Goal: Information Seeking & Learning: Find specific page/section

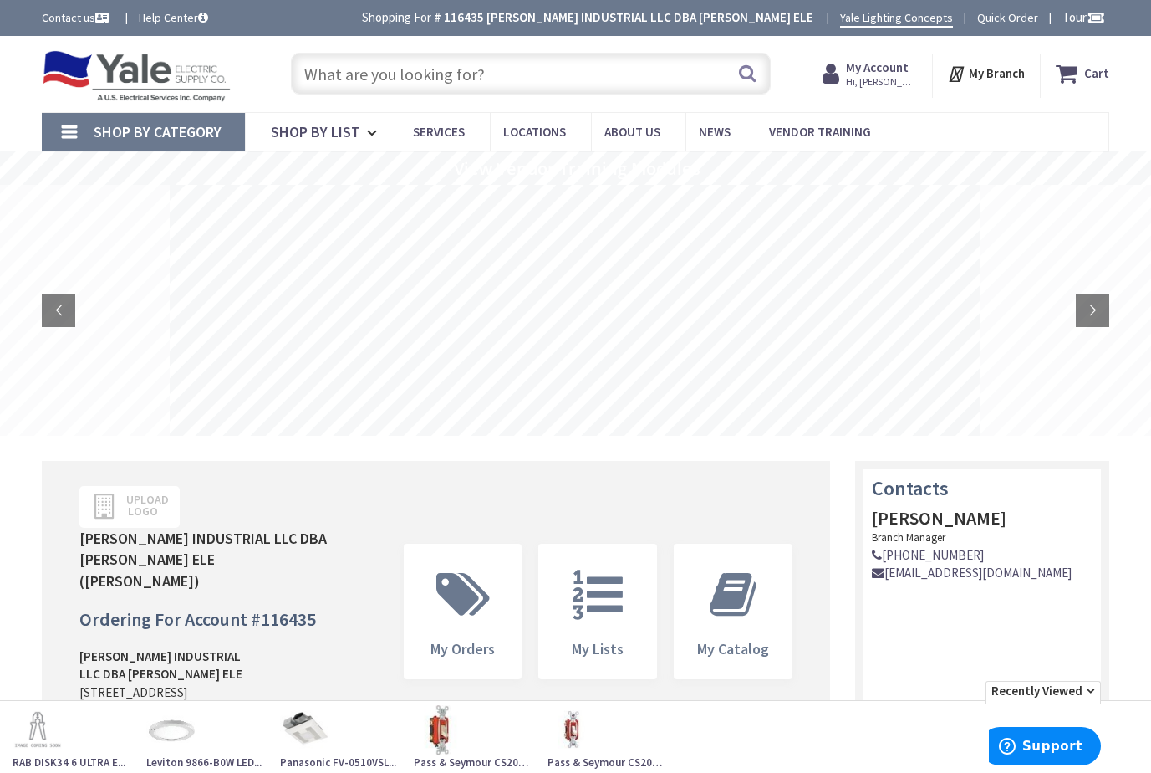
click at [427, 70] on input "text" at bounding box center [531, 74] width 480 height 42
type input "[GEOGRAPHIC_DATA], [GEOGRAPHIC_DATA]"
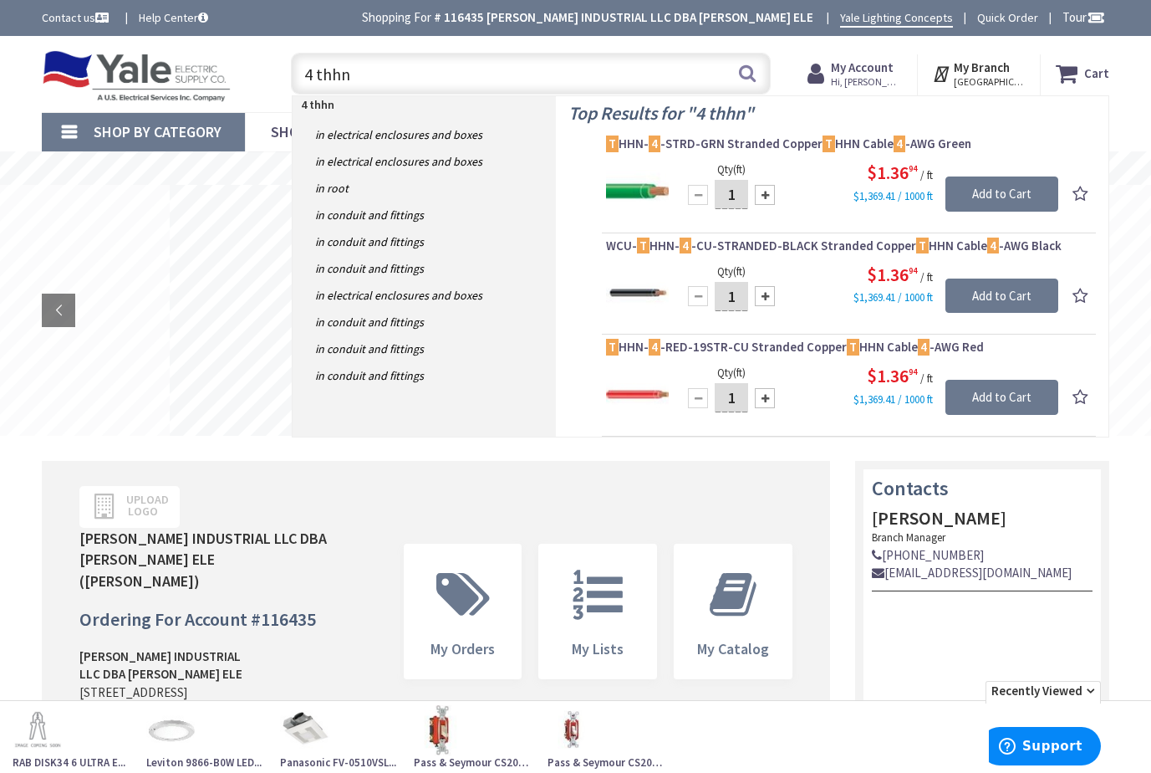
drag, startPoint x: 398, startPoint y: 74, endPoint x: 303, endPoint y: 72, distance: 95.3
click at [303, 72] on input "4 thhn" at bounding box center [531, 74] width 480 height 42
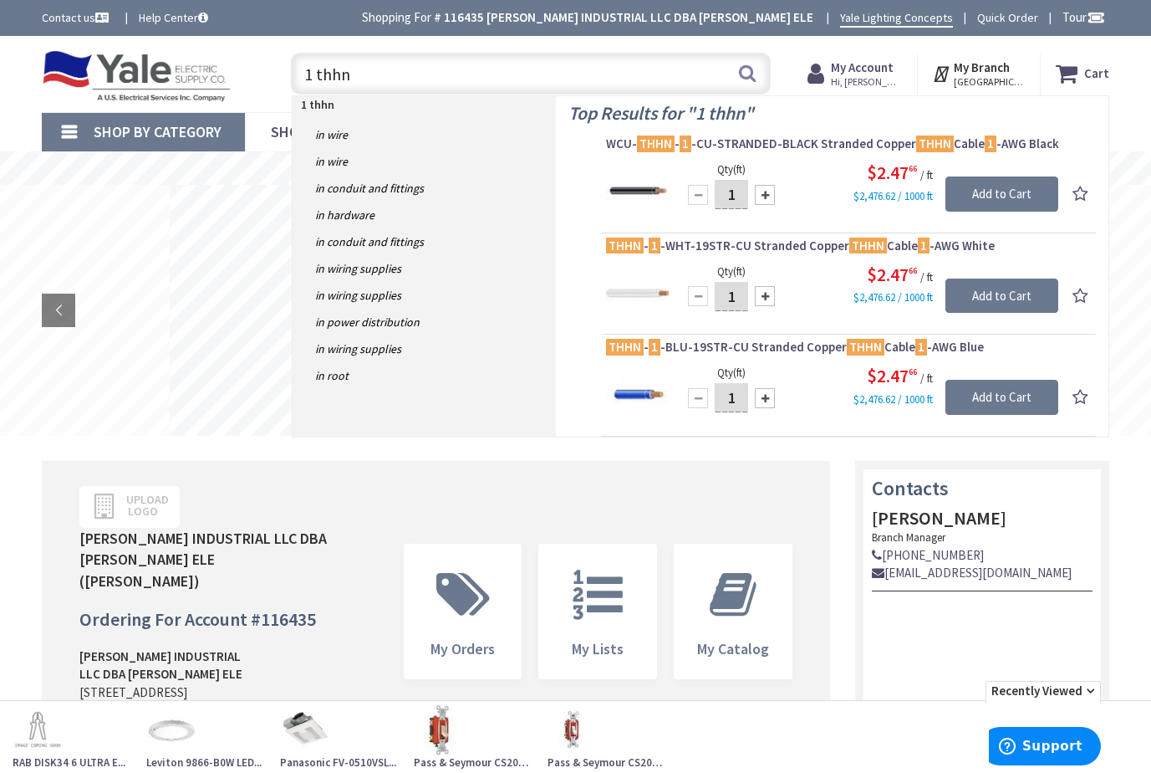
drag, startPoint x: 350, startPoint y: 75, endPoint x: 285, endPoint y: 73, distance: 65.3
click at [285, 73] on div "1 thhn 1 thhn Search" at bounding box center [527, 73] width 488 height 54
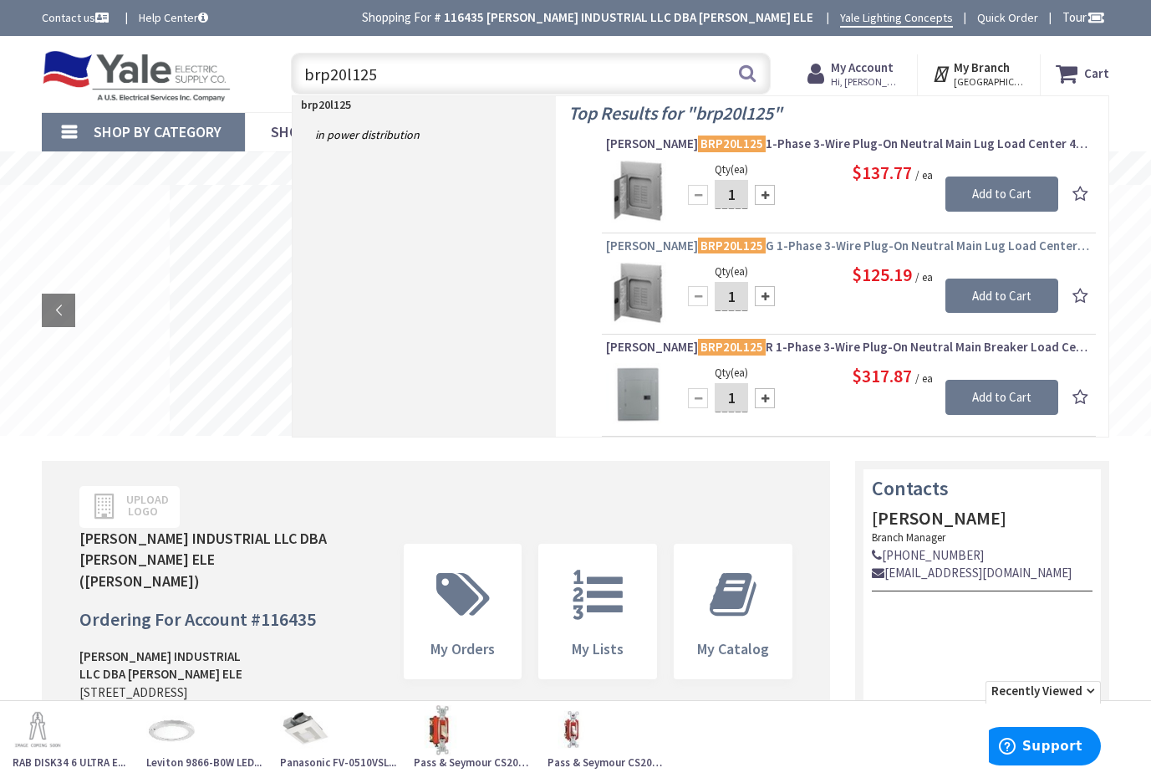
type input "brp20l125"
click at [799, 248] on span "Eaton BRP20L125 G 1-Phase 3-Wire Plug-On Neutral Main Lug Load Center 40-Circui…" at bounding box center [849, 245] width 486 height 17
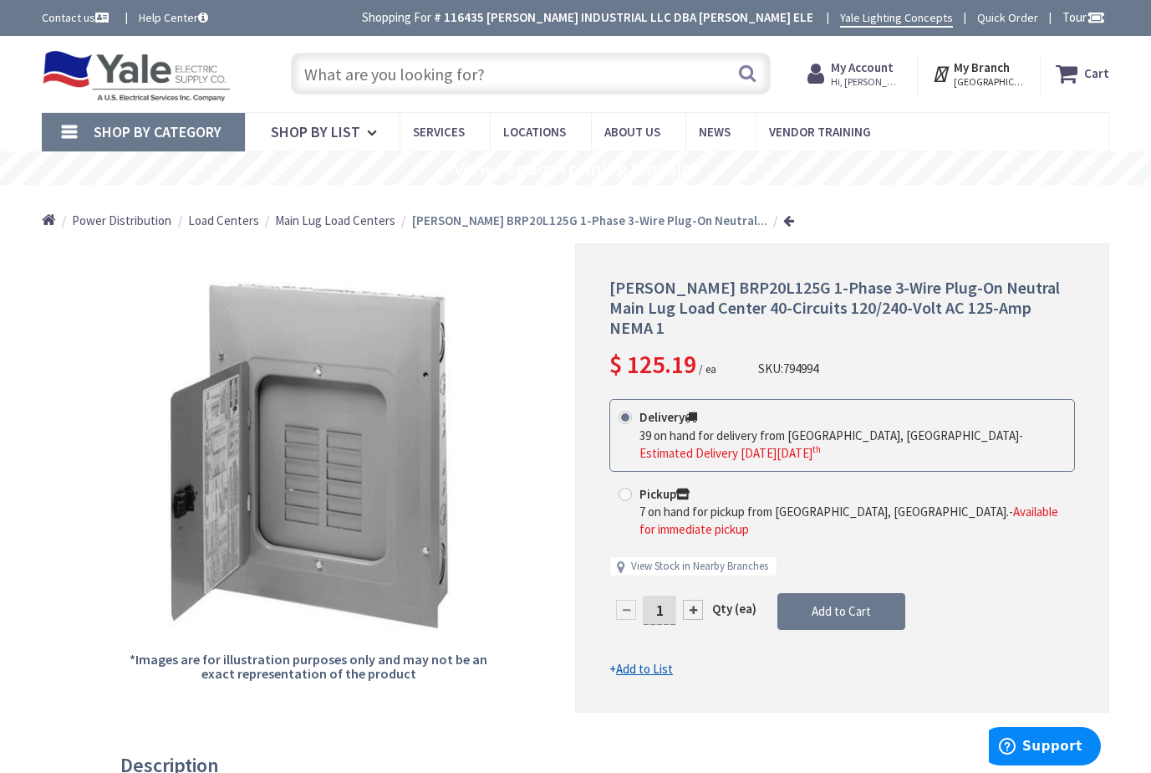
click at [391, 77] on input "text" at bounding box center [531, 74] width 480 height 42
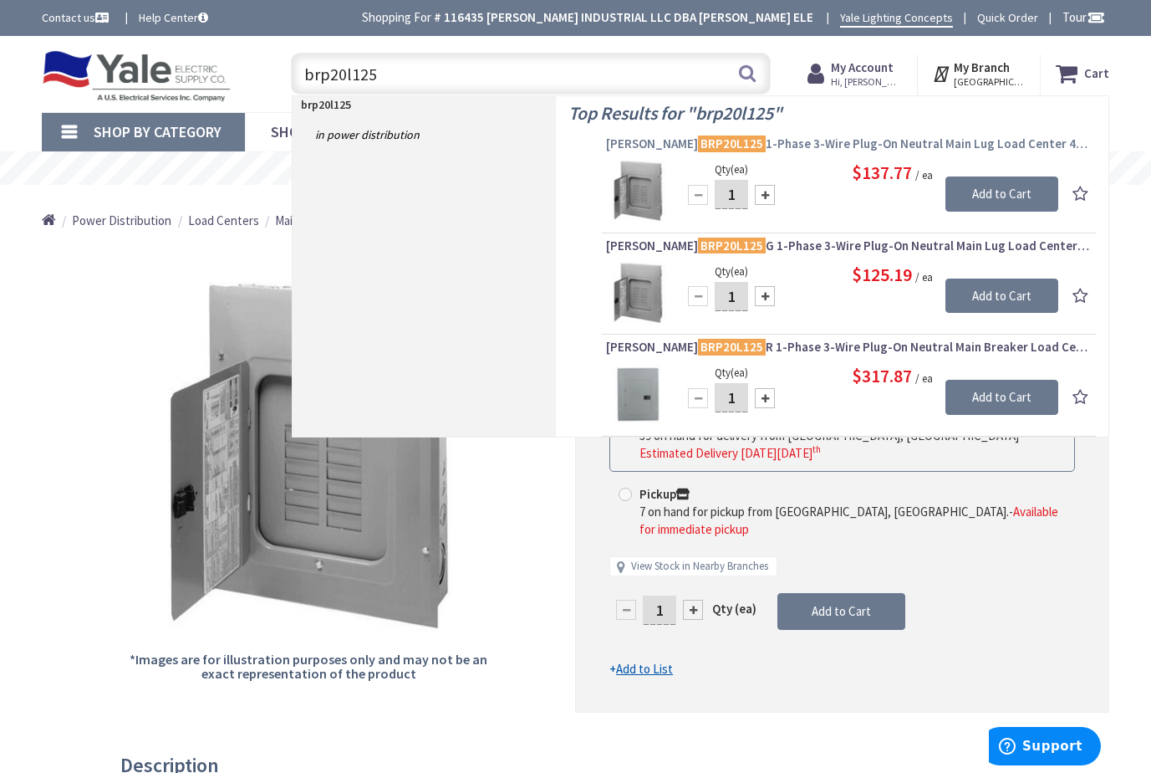
type input "brp20l125"
click at [851, 145] on span "Eaton BRP20L125 1-Phase 3-Wire Plug-On Neutral Main Lug Load Center 40-Circuits…" at bounding box center [849, 143] width 486 height 17
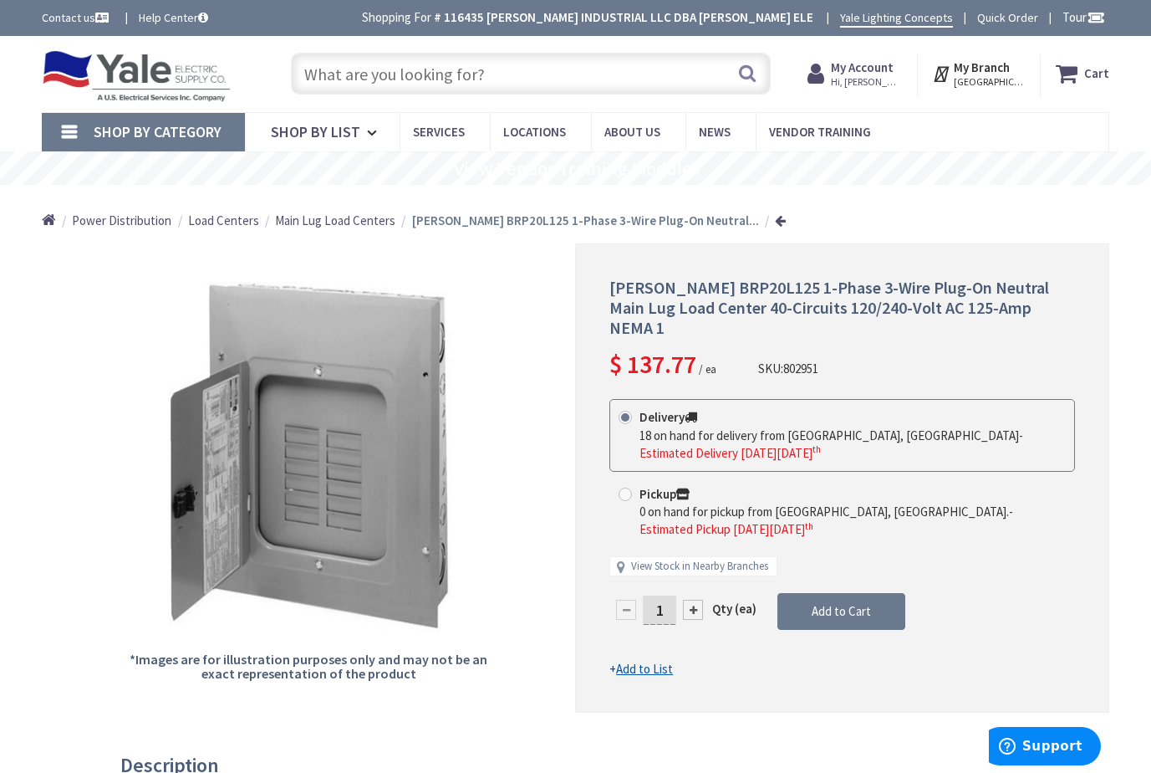
click at [349, 79] on input "text" at bounding box center [531, 74] width 480 height 42
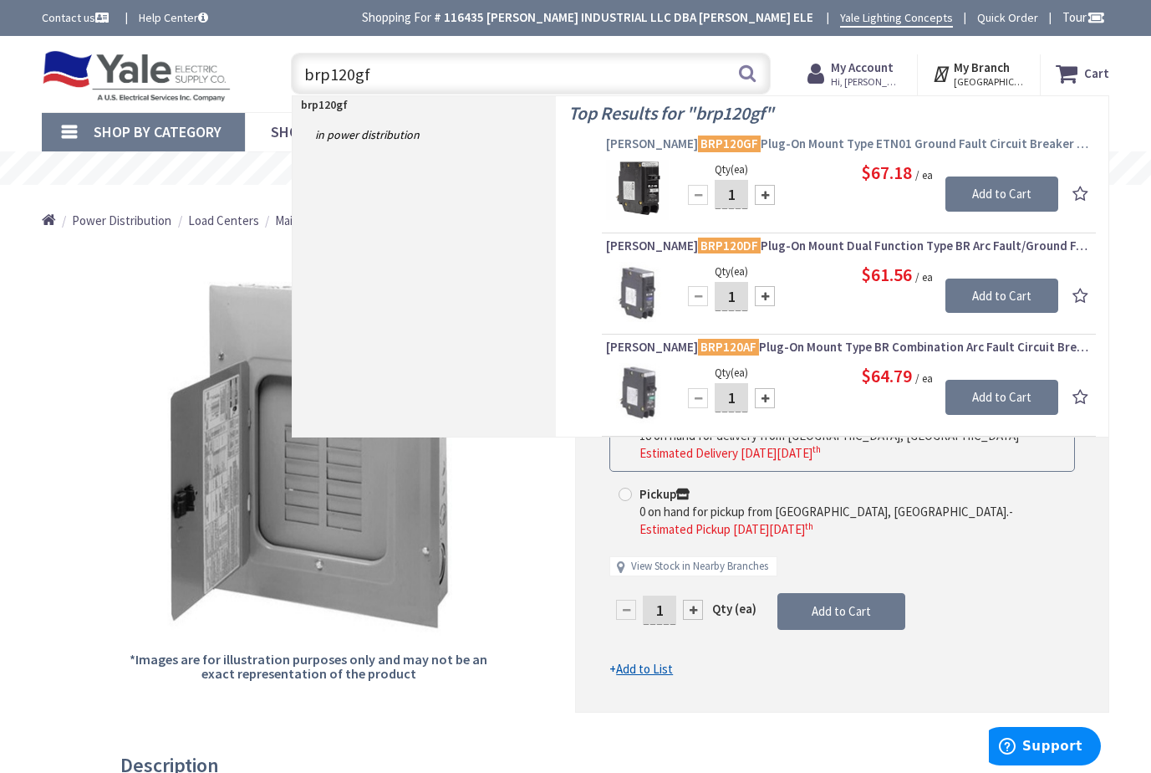
type input "brp120gf"
click at [803, 143] on span "Eaton BRP120GF Plug-On Mount Type ETN01 Ground Fault Circuit Breaker 1-Pole 20-…" at bounding box center [849, 143] width 486 height 17
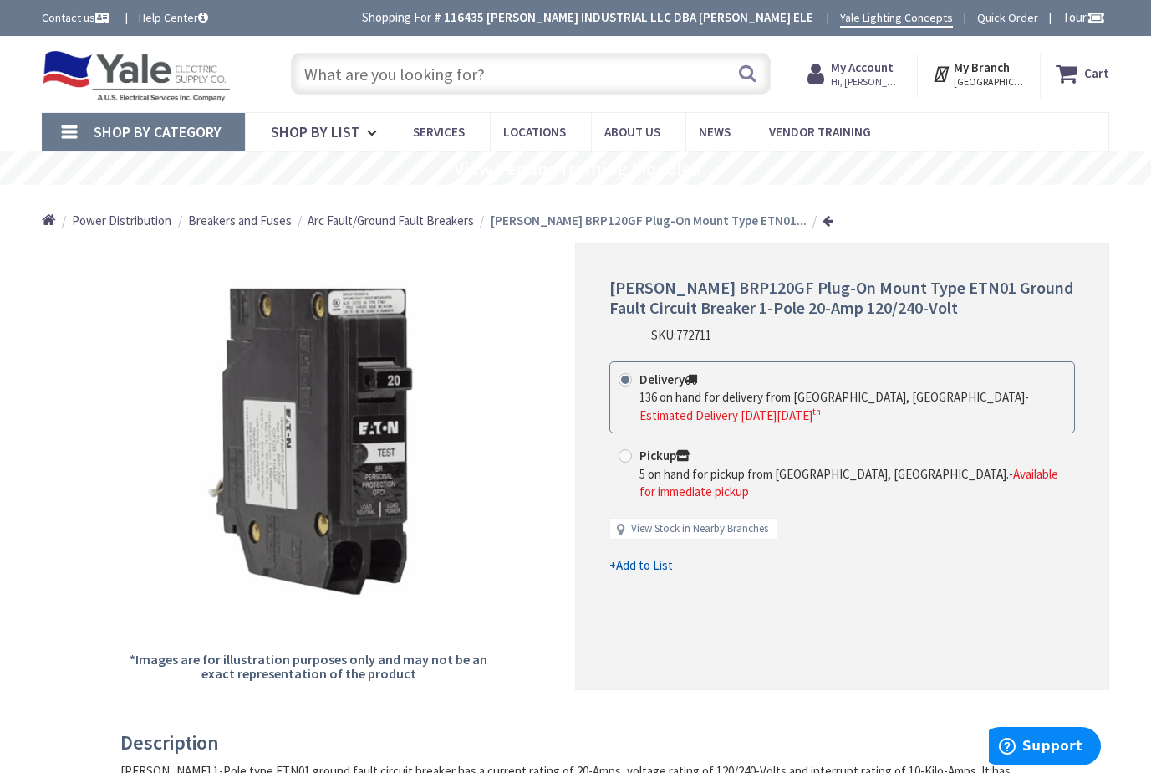
click at [363, 73] on input "text" at bounding box center [531, 74] width 480 height 42
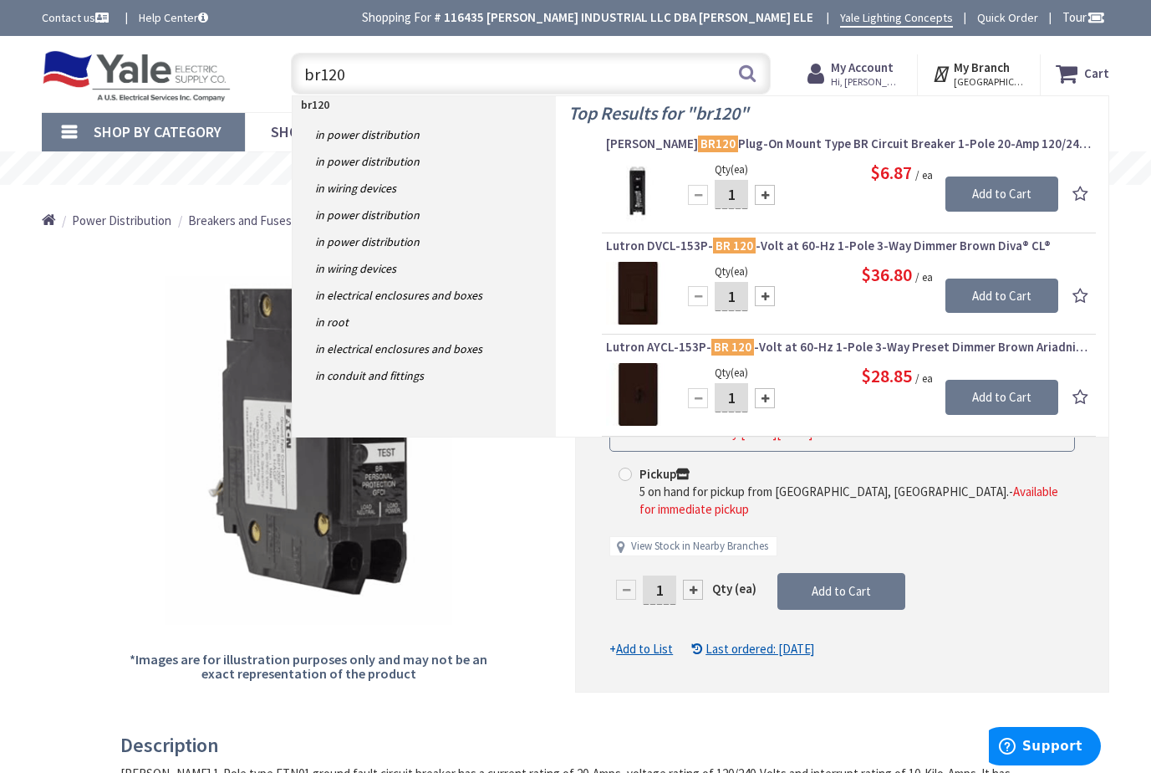
drag, startPoint x: 361, startPoint y: 72, endPoint x: 276, endPoint y: 63, distance: 85.8
click at [276, 63] on div "br120 br120 Search" at bounding box center [526, 73] width 513 height 54
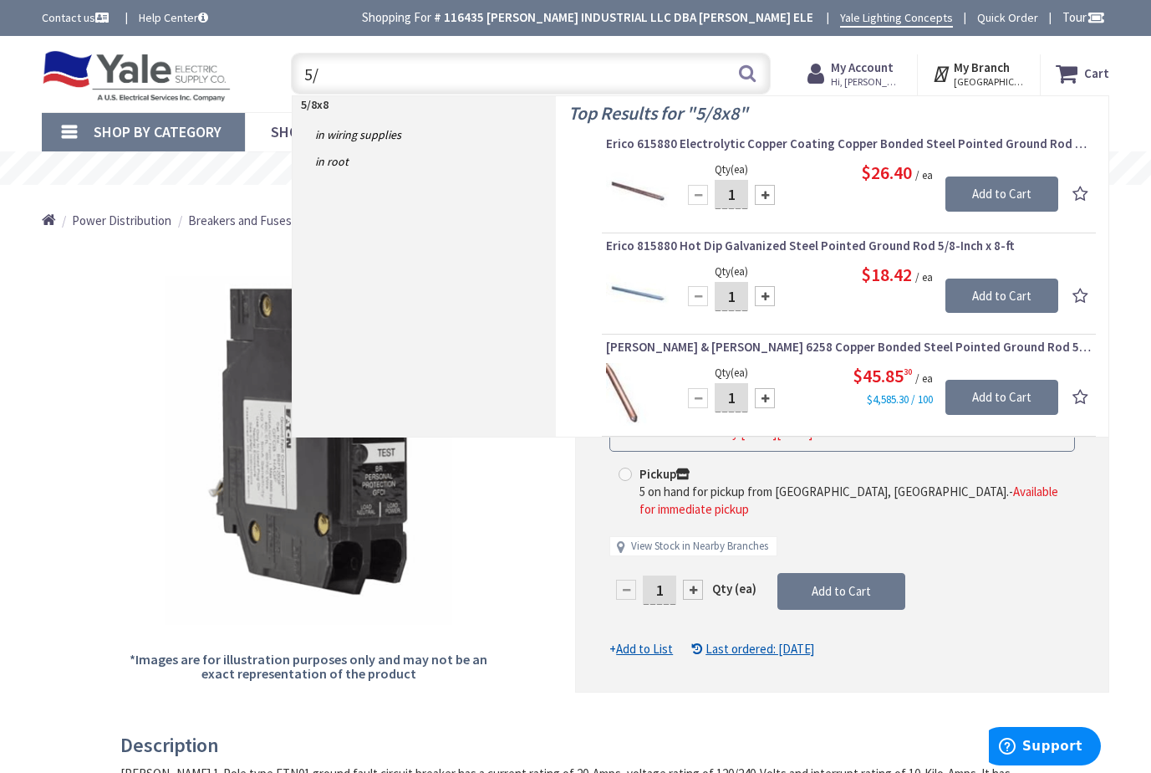
type input "5"
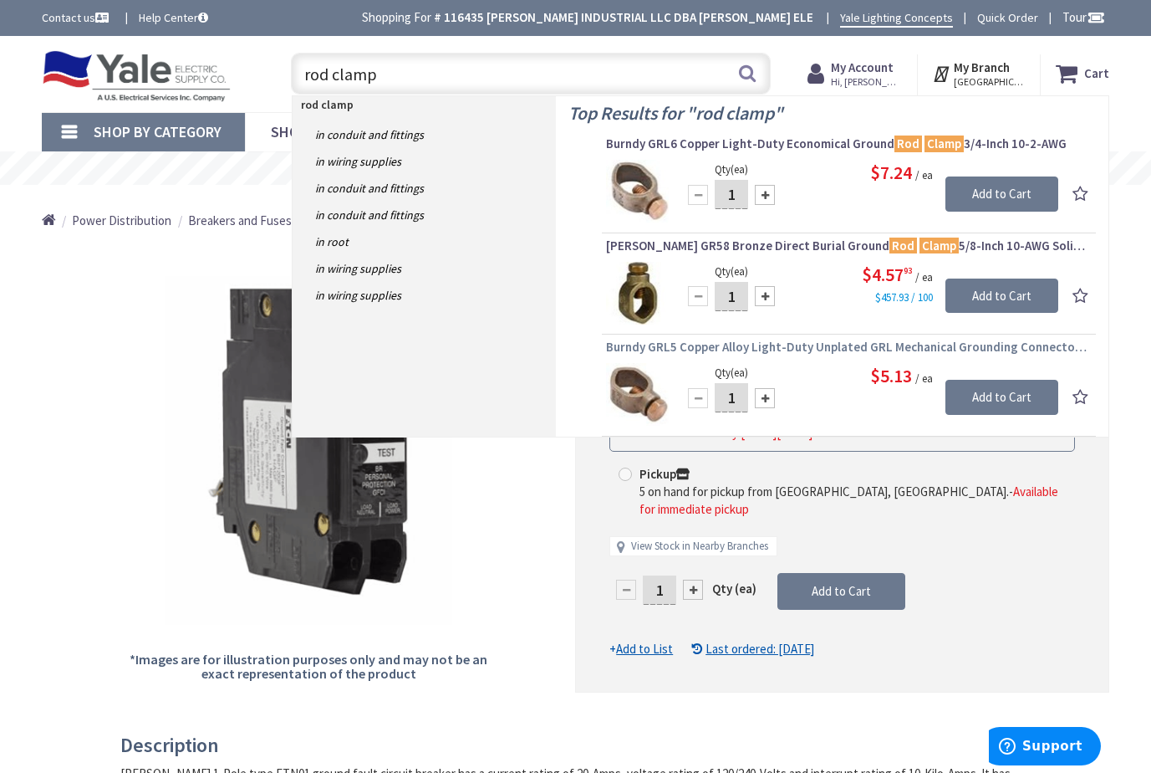
type input "rod clamp"
click at [671, 348] on span "Burndy GRL5 Copper Alloy Light-Duty Unplated GRL Mechanical Grounding Connector…" at bounding box center [849, 347] width 486 height 17
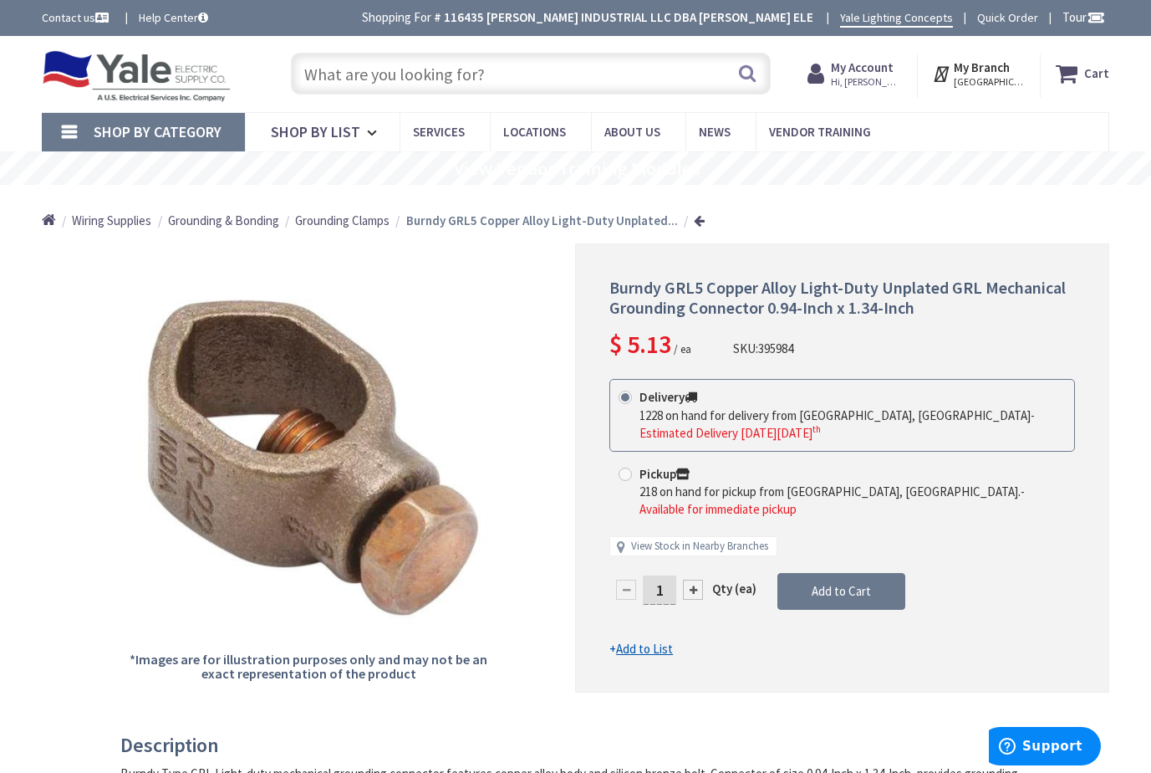
click at [406, 84] on input "text" at bounding box center [531, 74] width 480 height 42
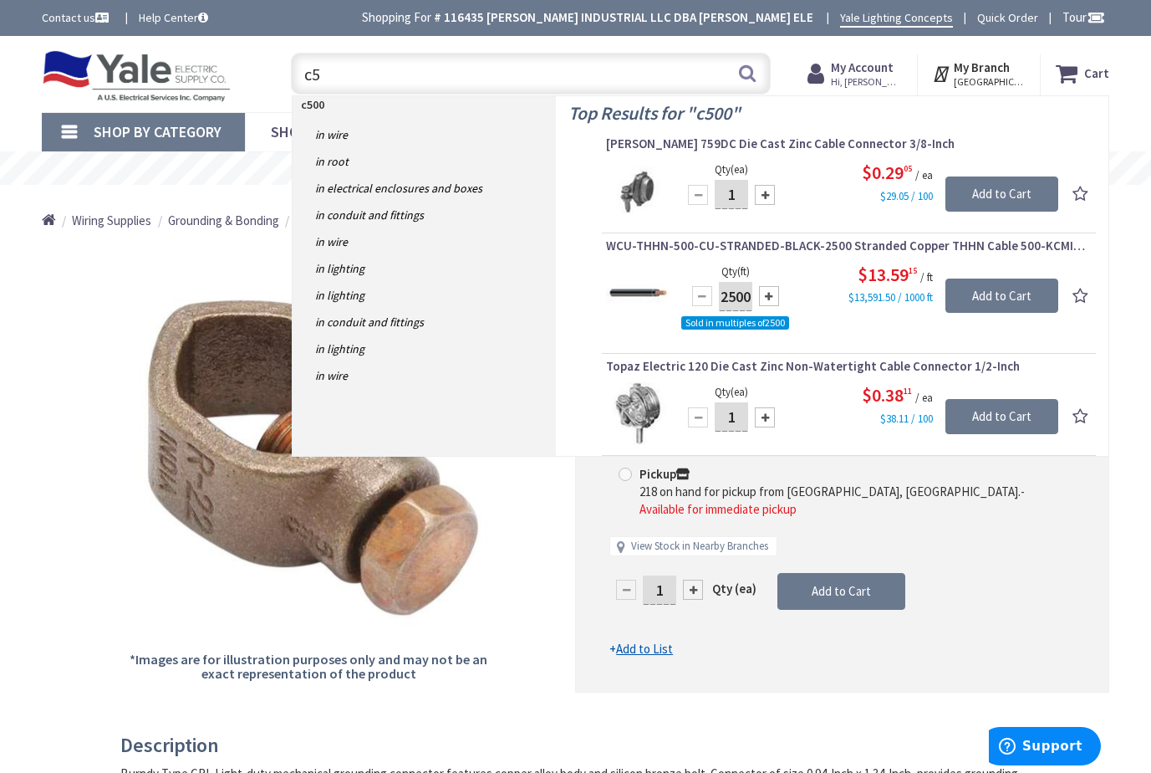
type input "c"
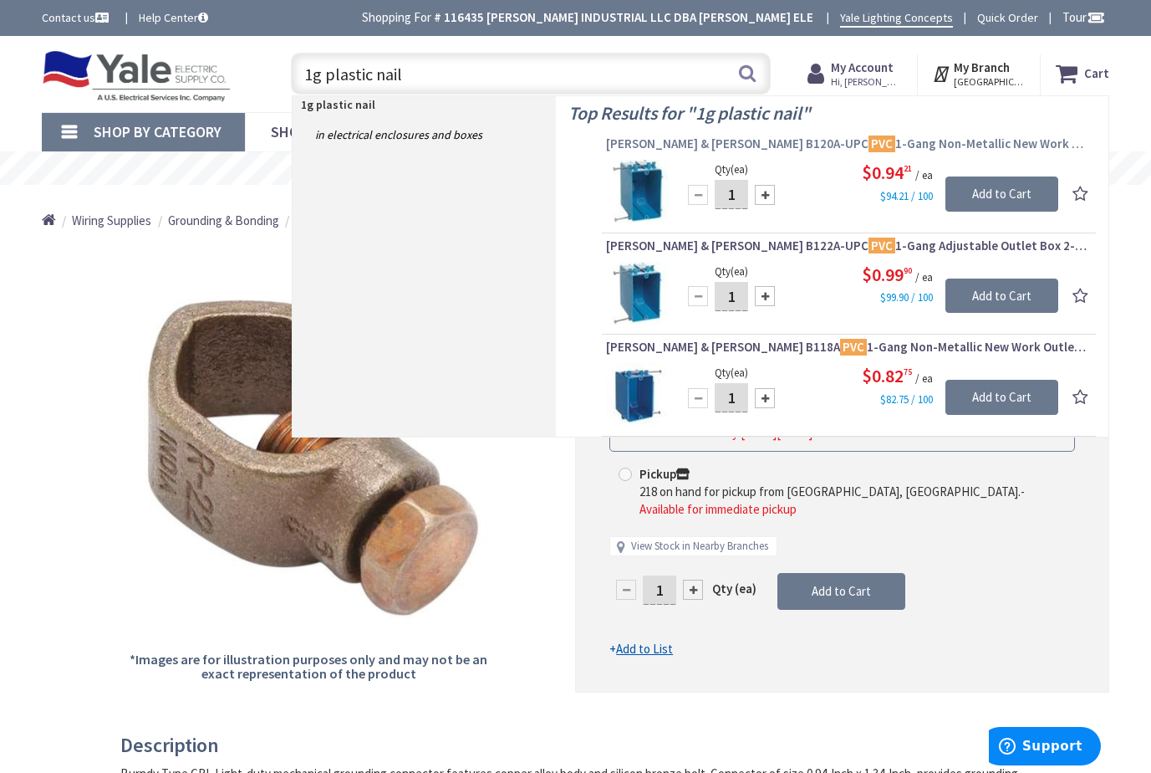
type input "1g plastic nail"
click at [805, 140] on span "Thomas & Betts B120A-UPC PVC 1-Gang Non-Metallic New Work Outlet Box 3-7/8-Inch…" at bounding box center [849, 143] width 486 height 17
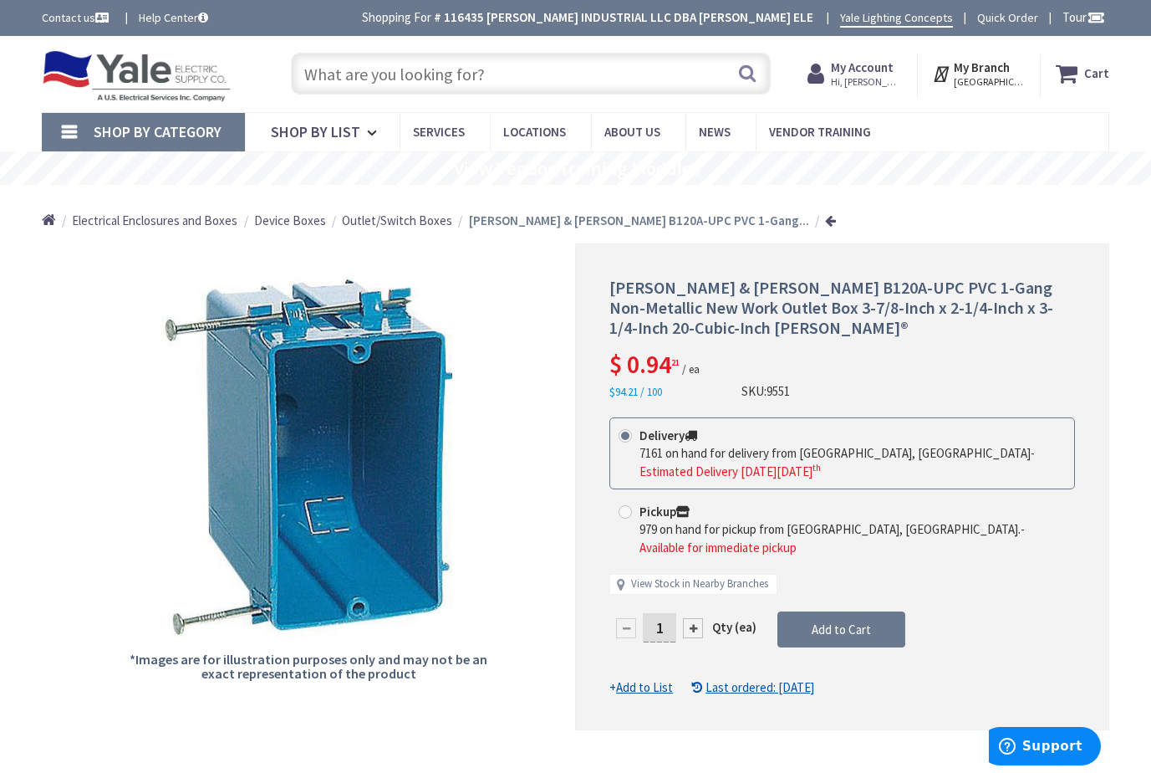
click at [385, 67] on input "text" at bounding box center [531, 74] width 480 height 42
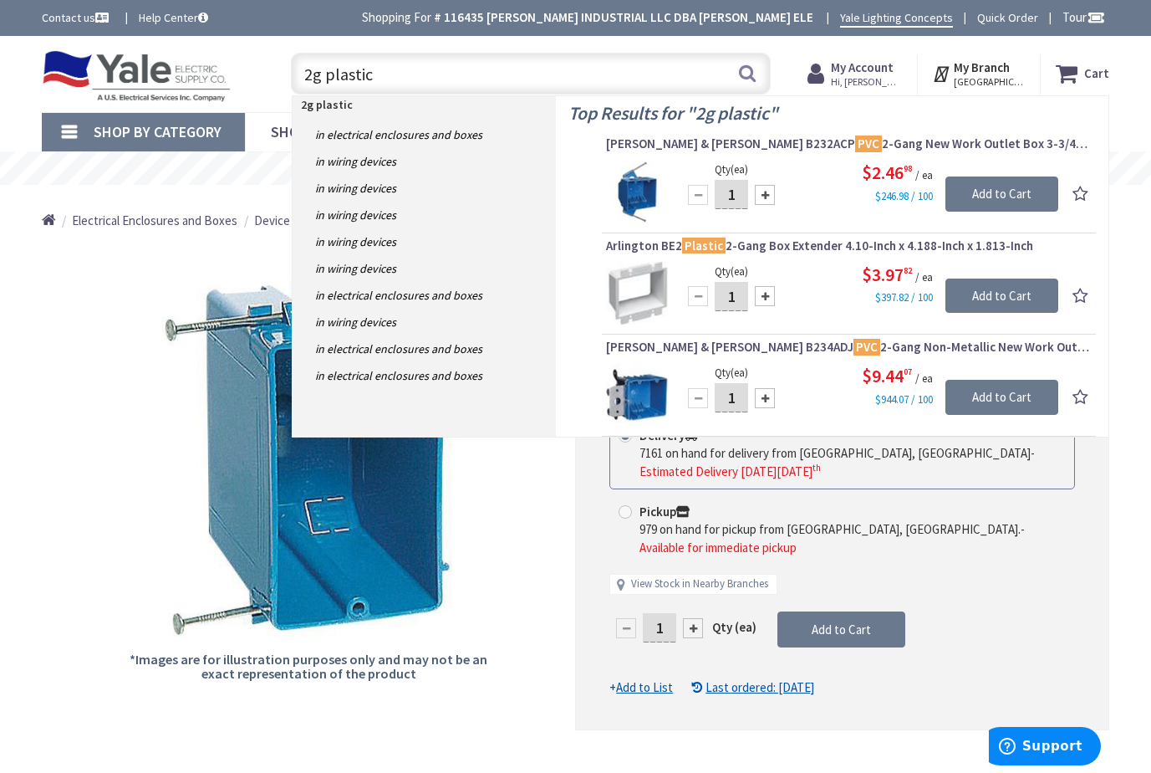
click at [312, 74] on input "2g plastic" at bounding box center [531, 74] width 480 height 42
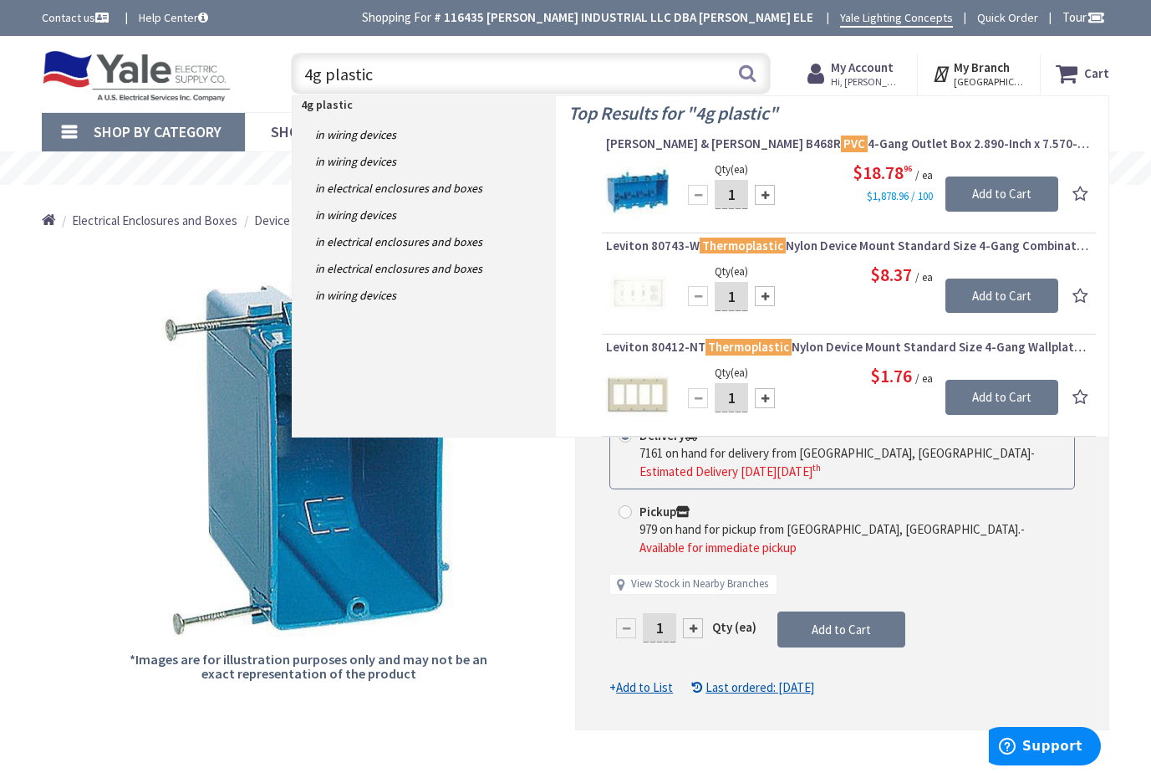
click at [367, 74] on input "4g plastic" at bounding box center [531, 74] width 480 height 42
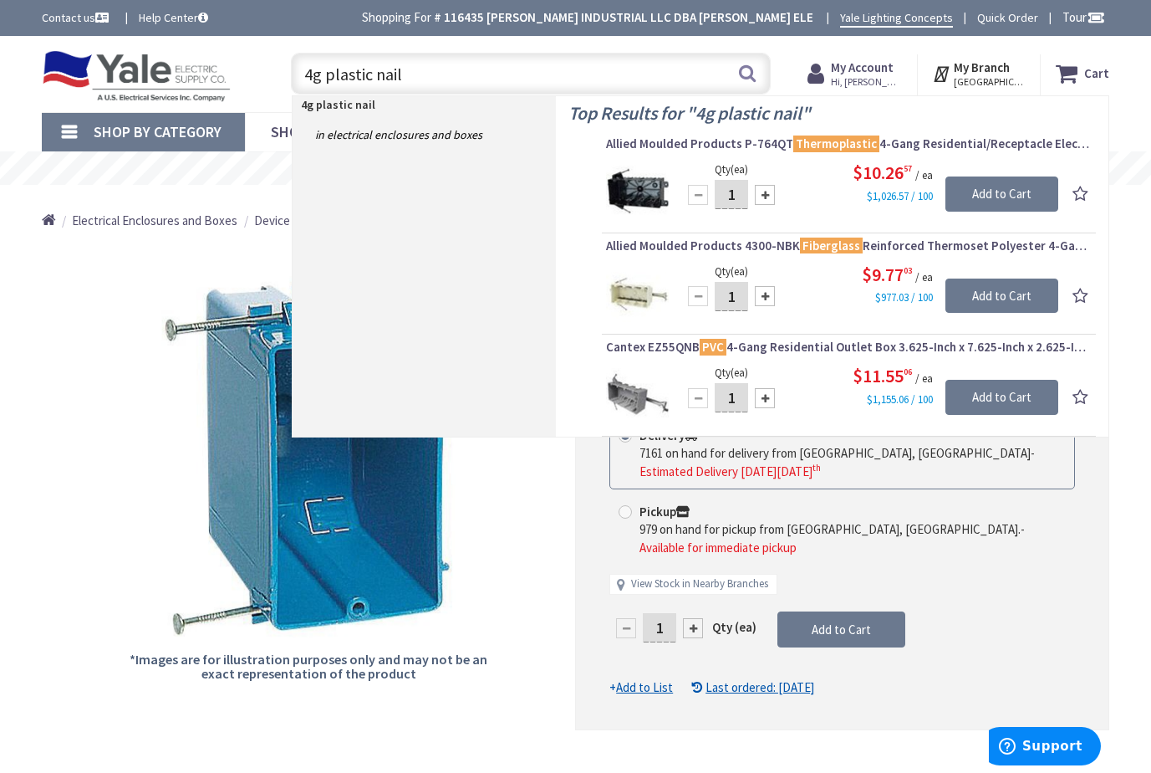
click at [309, 77] on input "4g plastic nail" at bounding box center [531, 74] width 480 height 42
click at [302, 74] on input "4g plastic nail" at bounding box center [531, 74] width 480 height 42
type input "4g plastic nail"
click at [765, 141] on span "Allied Moulded Products P-764QT Thermoplastic 4-Gang Residential/Receptacle Ele…" at bounding box center [849, 143] width 486 height 17
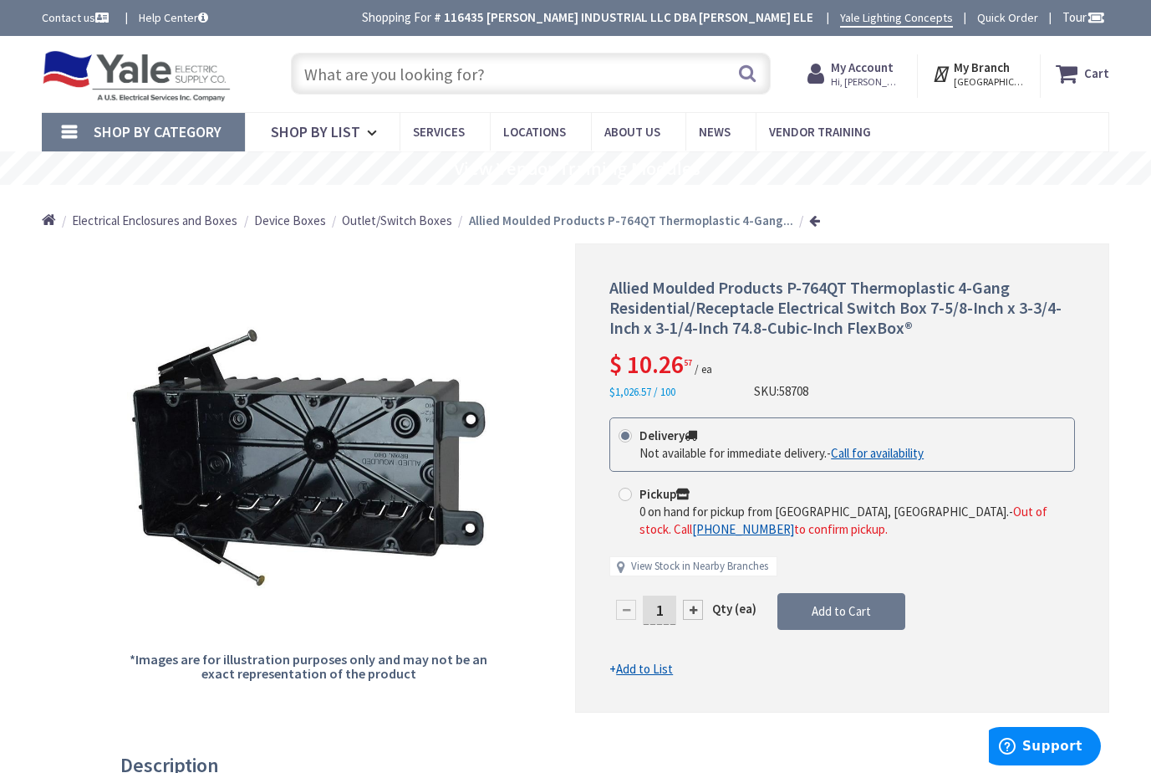
click at [406, 74] on input "text" at bounding box center [531, 74] width 480 height 42
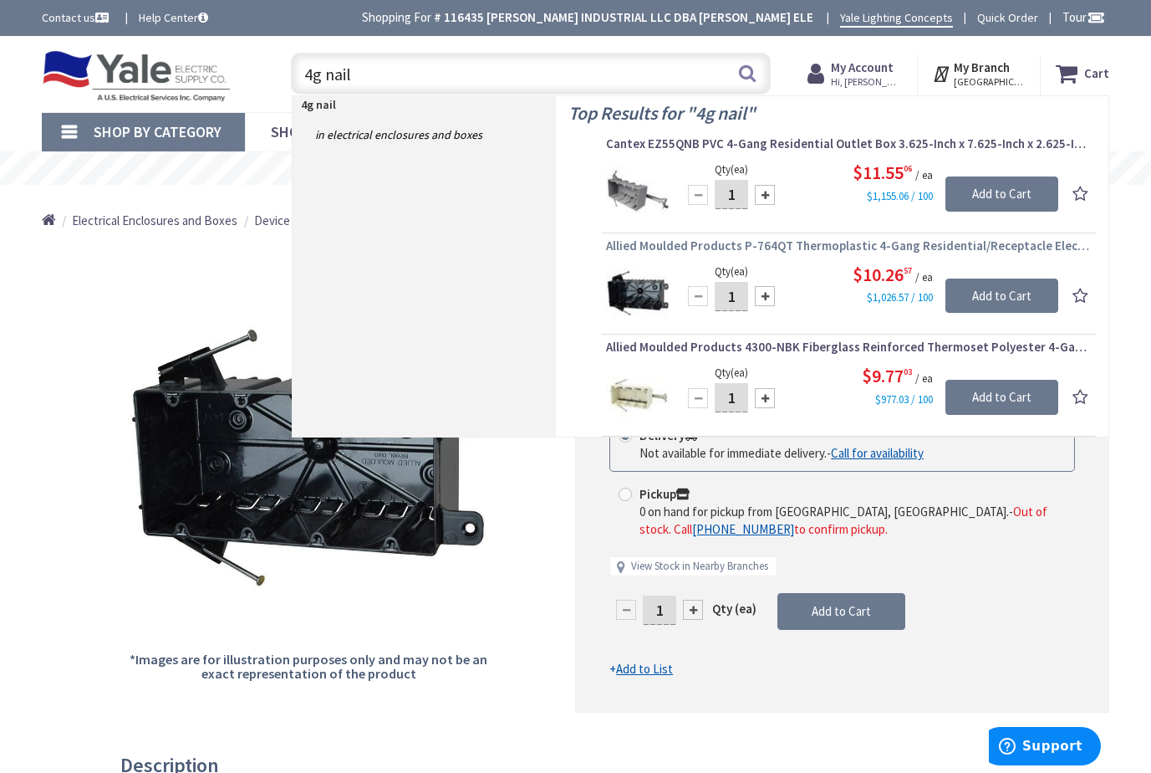
type input "4g nail"
click at [805, 242] on span "Allied Moulded Products P-764QT Thermoplastic 4-Gang Residential/Receptacle Ele…" at bounding box center [849, 245] width 486 height 17
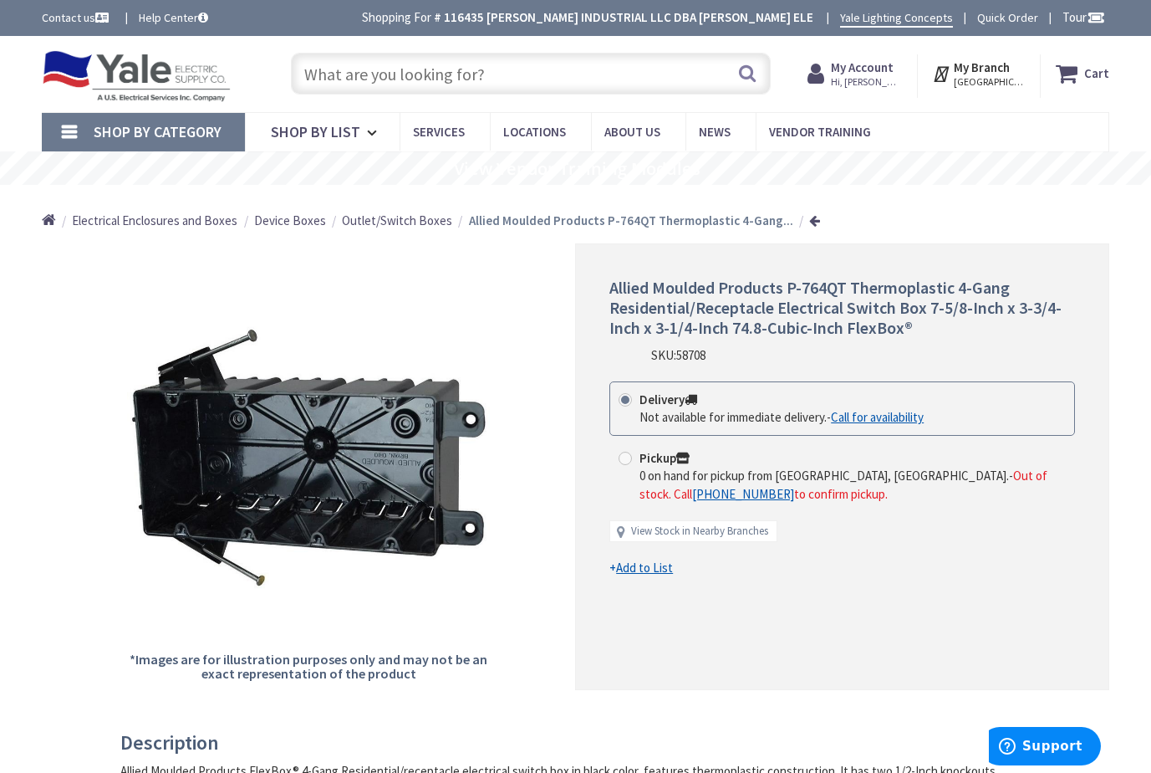
click at [365, 75] on input "text" at bounding box center [531, 74] width 480 height 42
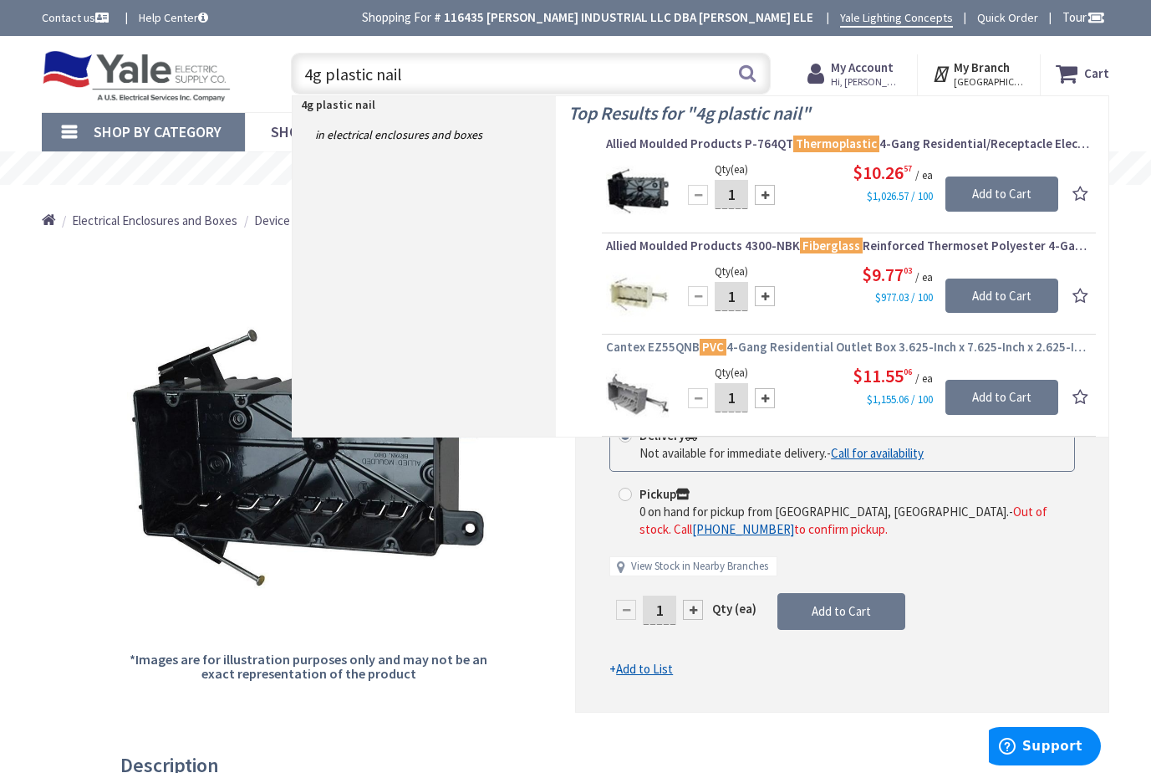
type input "4g plastic nail"
click at [794, 345] on span "Cantex EZ55QNB PVC 4-Gang Residential Outlet Box 3.625-Inch x 7.625-Inch x 2.62…" at bounding box center [849, 347] width 486 height 17
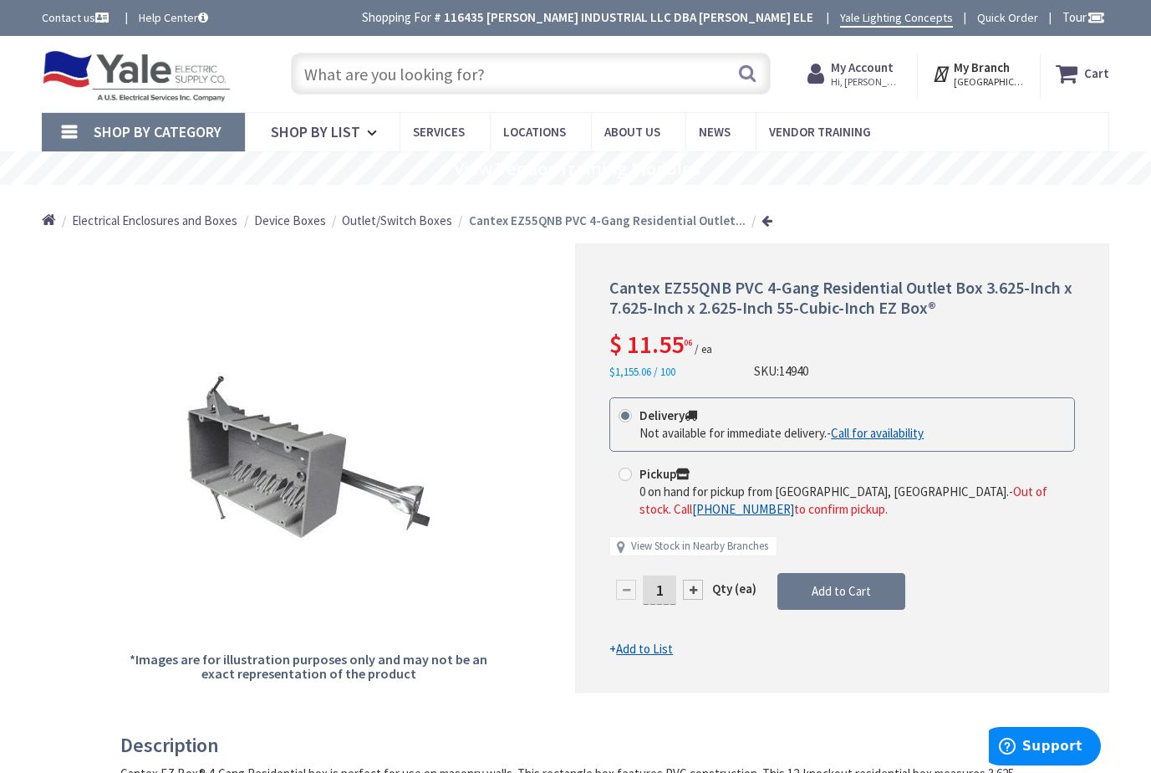
click at [349, 74] on input "text" at bounding box center [531, 74] width 480 height 42
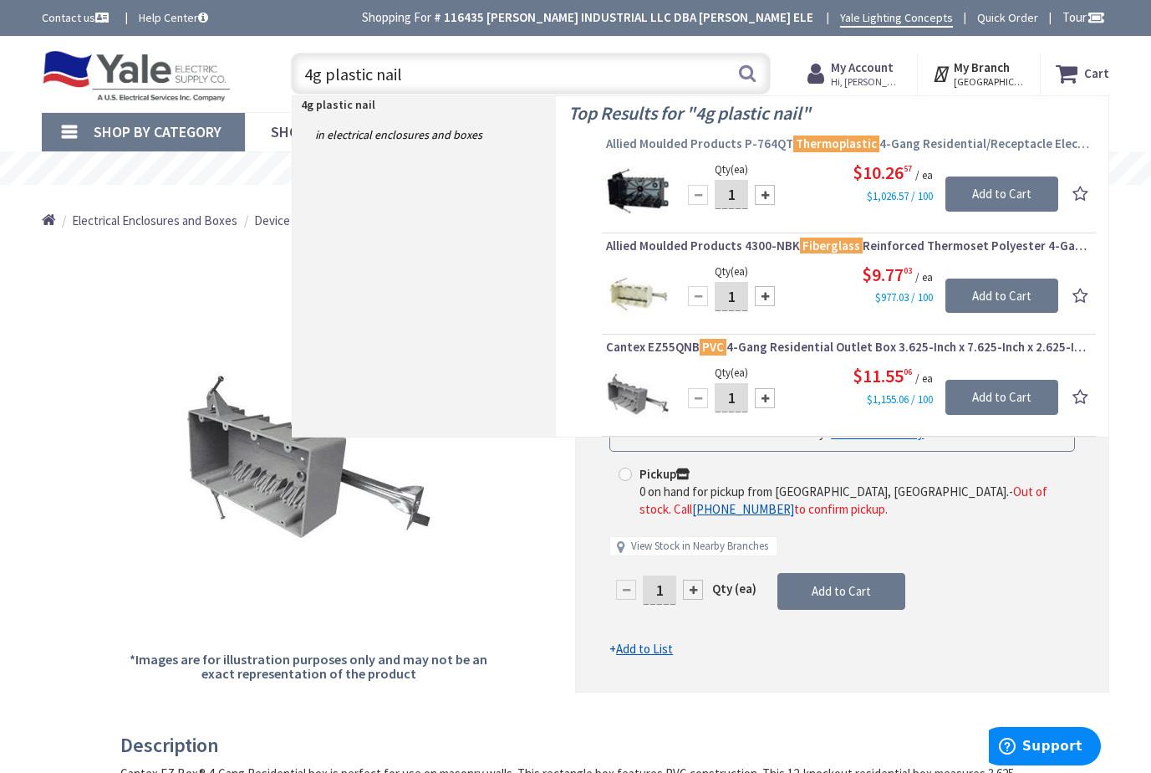
type input "4g plastic nail"
click at [760, 143] on span "Allied Moulded Products P-764QT Thermoplastic 4-Gang Residential/Receptacle Ele…" at bounding box center [849, 143] width 486 height 17
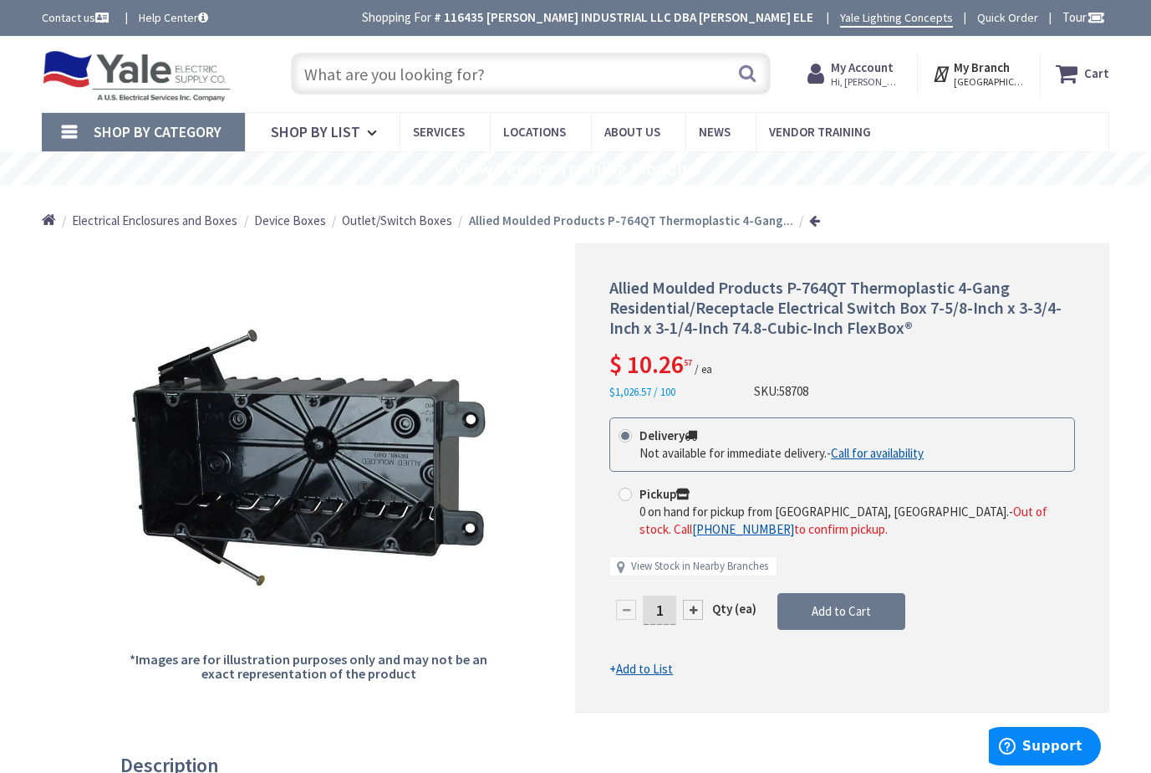
click at [367, 72] on input "text" at bounding box center [531, 74] width 480 height 42
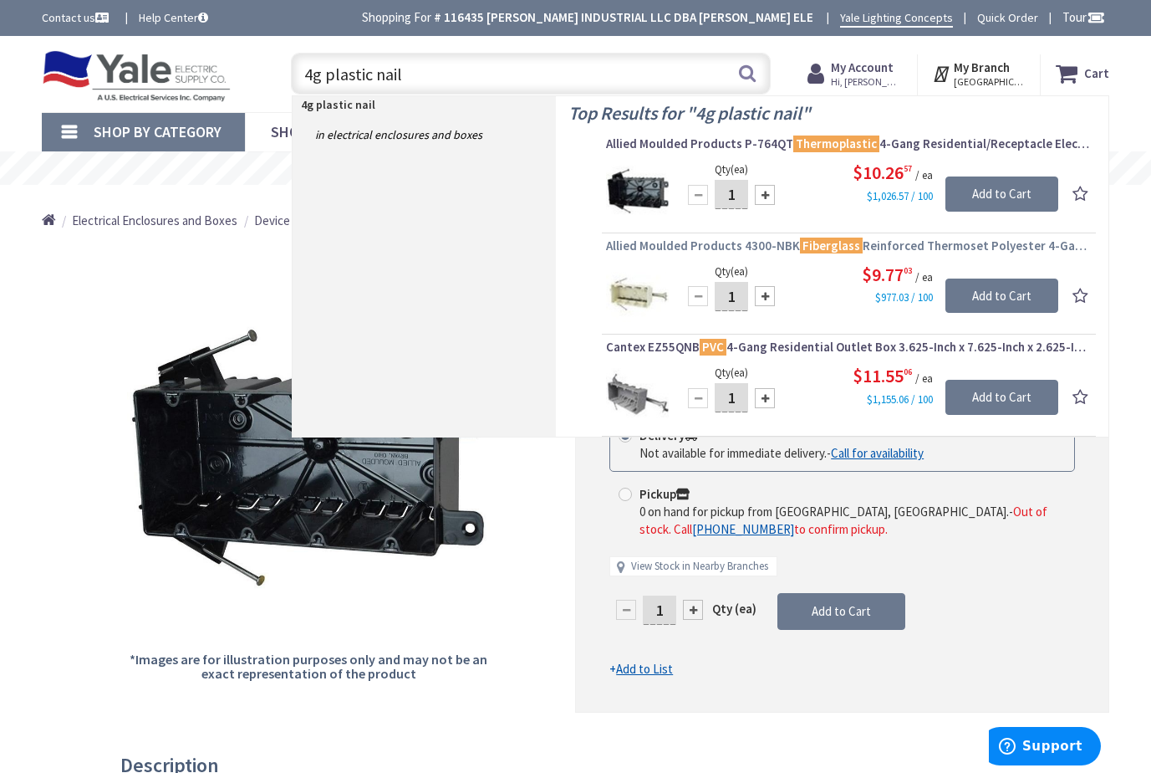
type input "4g plastic nail"
click at [767, 247] on span "Allied Moulded Products 4300-NBK Fiberglass Reinforced Thermoset Polyester 4-Ga…" at bounding box center [849, 245] width 486 height 17
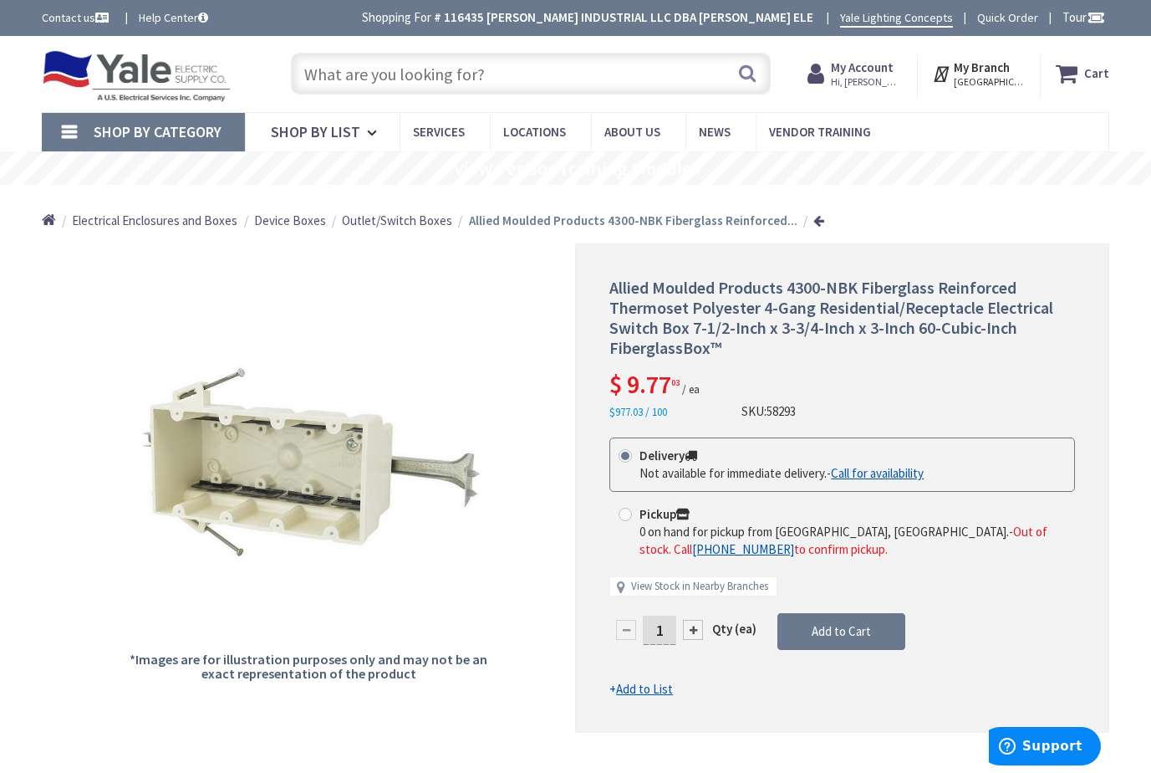
click at [360, 74] on input "text" at bounding box center [531, 74] width 480 height 42
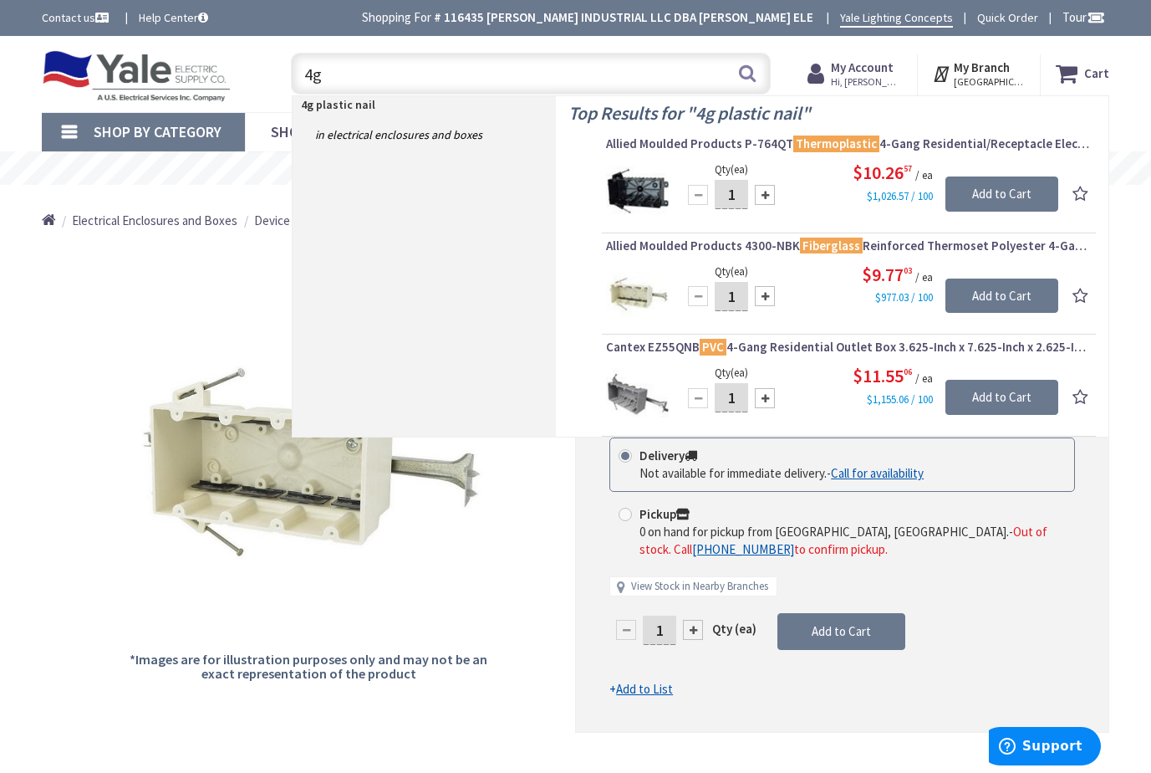
type input "4"
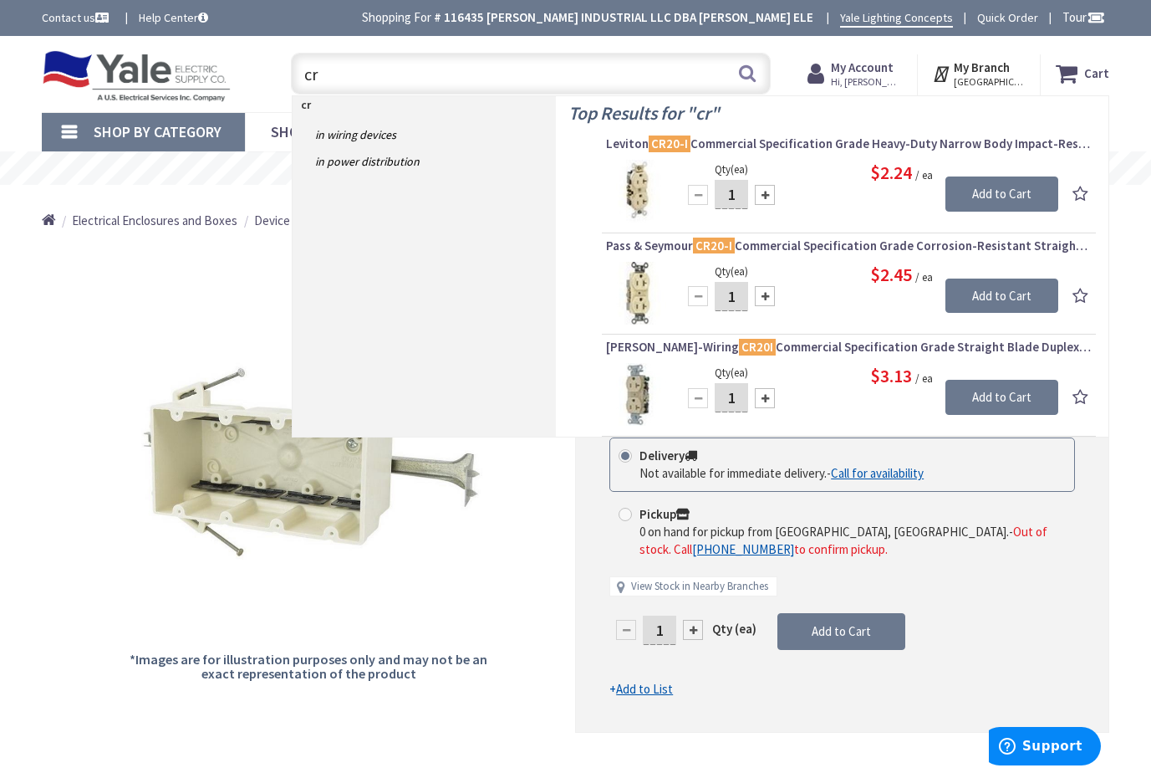
type input "c"
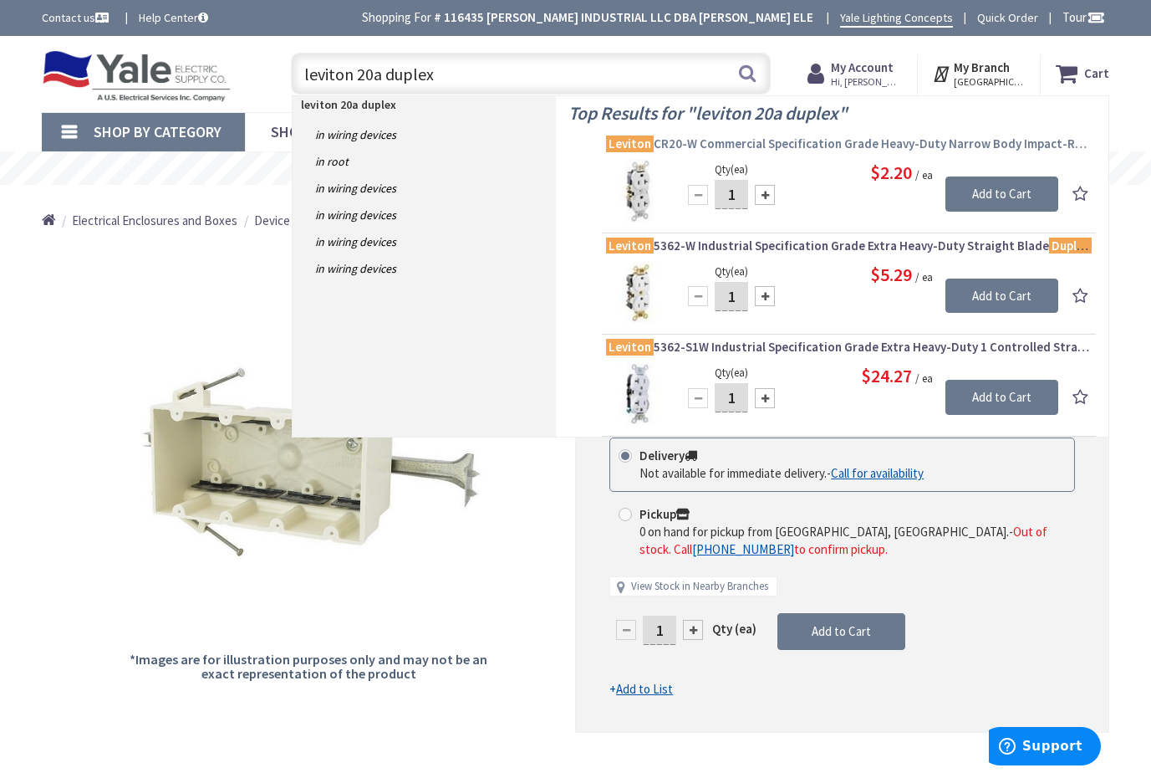
type input "leviton 20a duplex"
click at [816, 146] on span "Leviton CR20-W Commercial Specification Grade Heavy-Duty Narrow Body Impact-Res…" at bounding box center [849, 143] width 486 height 17
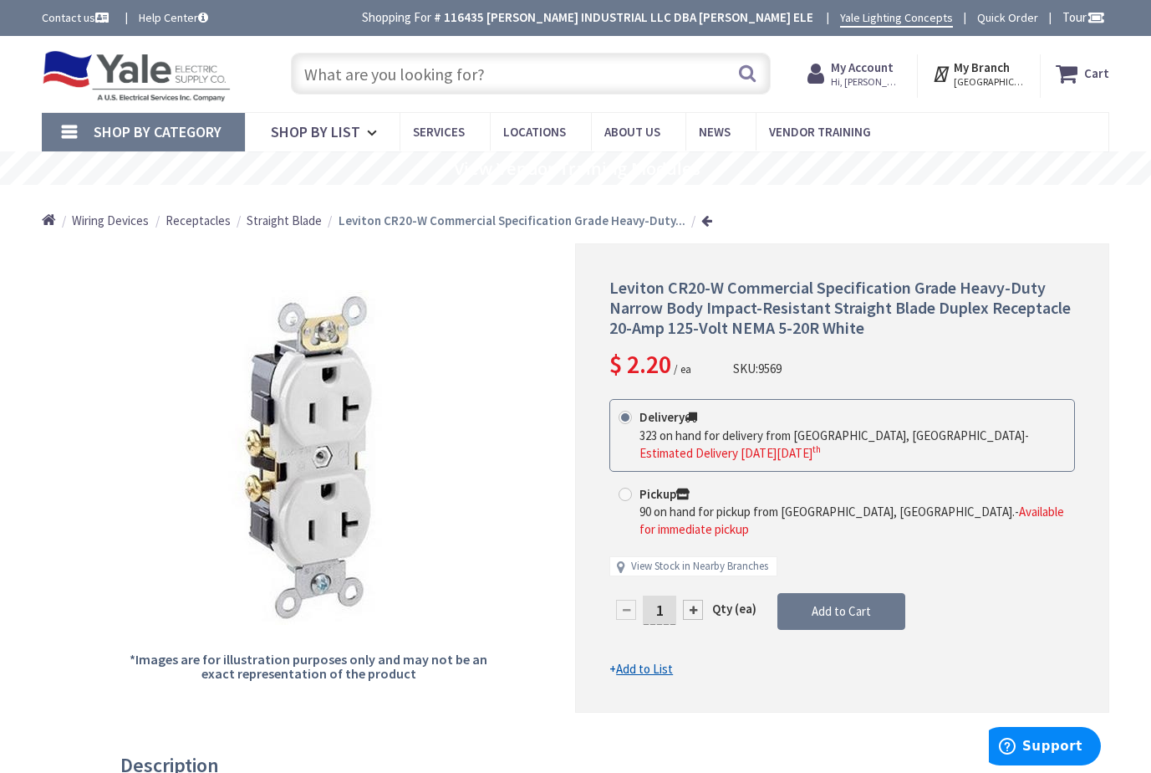
click at [400, 74] on input "text" at bounding box center [531, 74] width 480 height 42
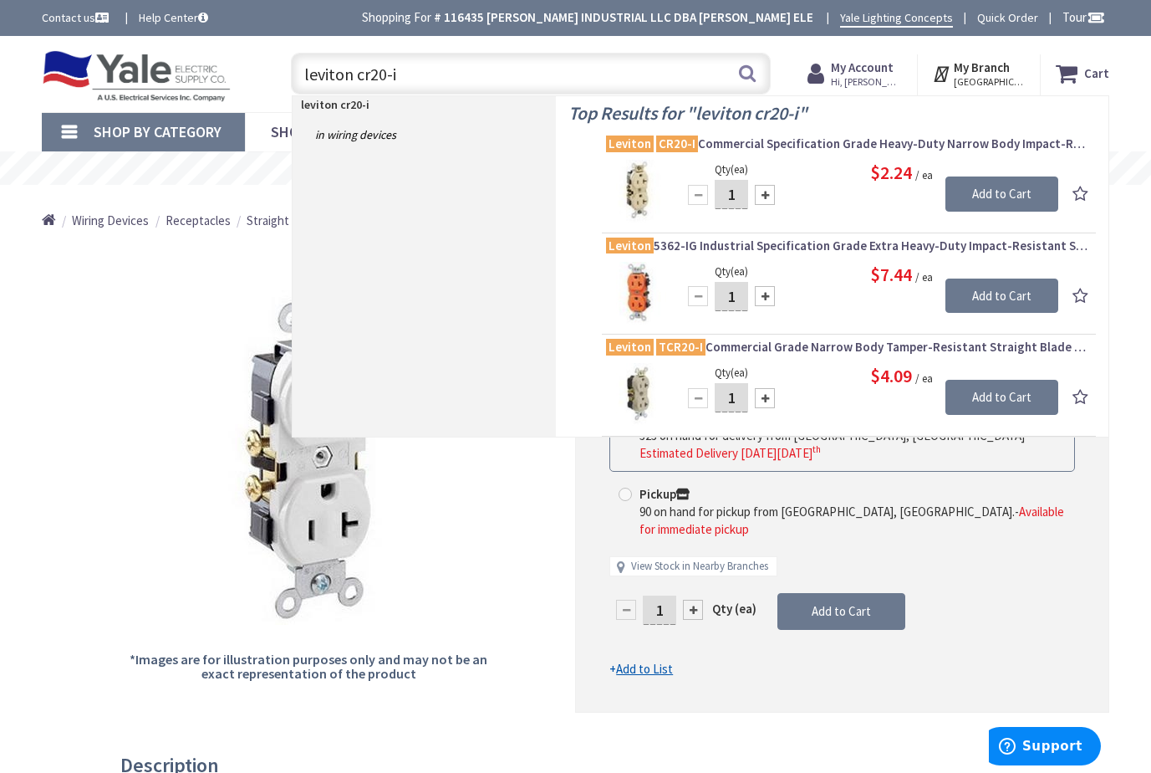
drag, startPoint x: 400, startPoint y: 80, endPoint x: 288, endPoint y: 63, distance: 112.6
click at [288, 63] on div "leviton cr20-i leviton cr20-i Search" at bounding box center [527, 73] width 488 height 54
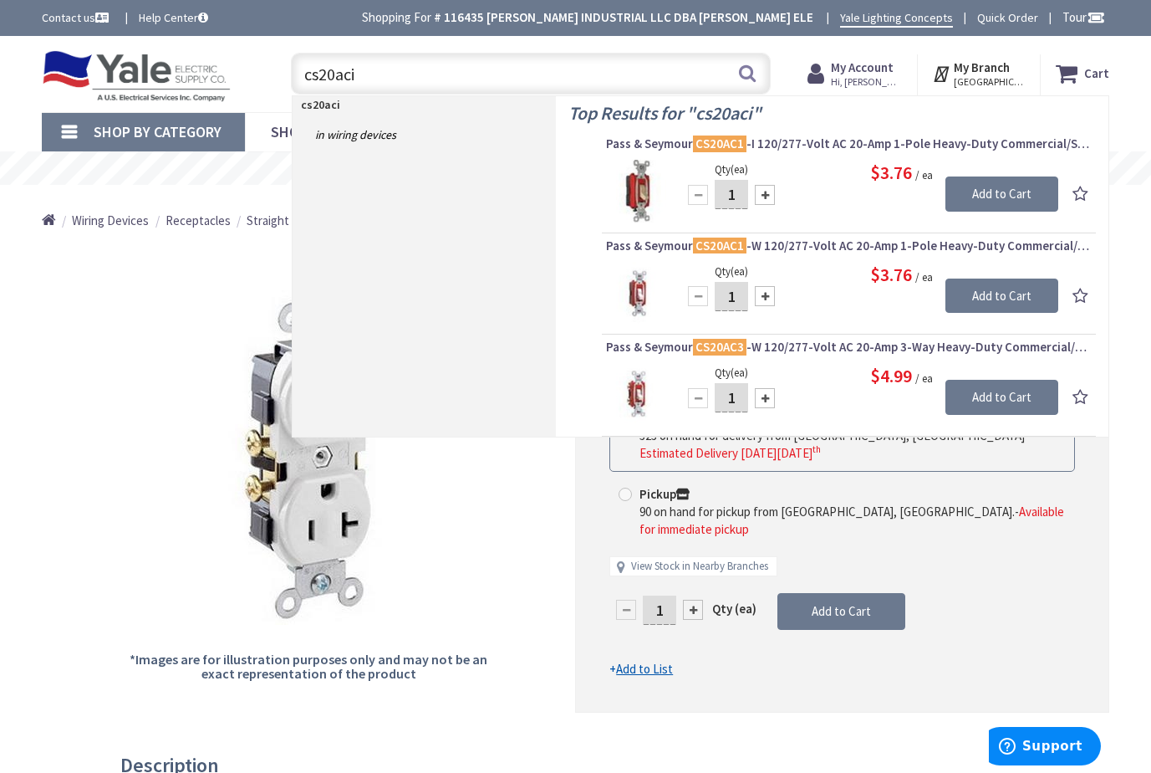
click at [309, 83] on input "cs20aci" at bounding box center [531, 74] width 480 height 42
click at [304, 69] on input "cs20aci" at bounding box center [531, 74] width 480 height 42
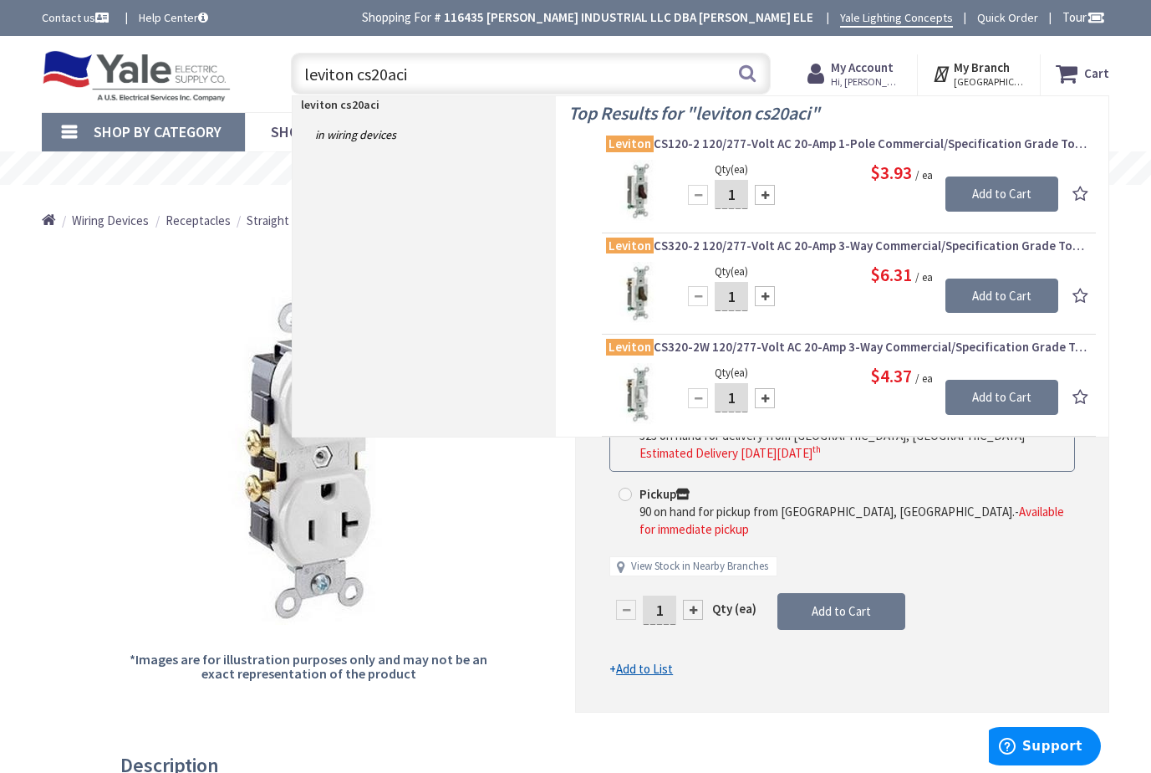
click at [406, 73] on input "leviton cs20aci" at bounding box center [531, 74] width 480 height 42
type input "leviton cs20-2i"
click at [796, 143] on span "Leviton CS120-2I 120/277-Volt AC 20-Amp 1-Pole Commercial/Specification Grade T…" at bounding box center [849, 143] width 486 height 17
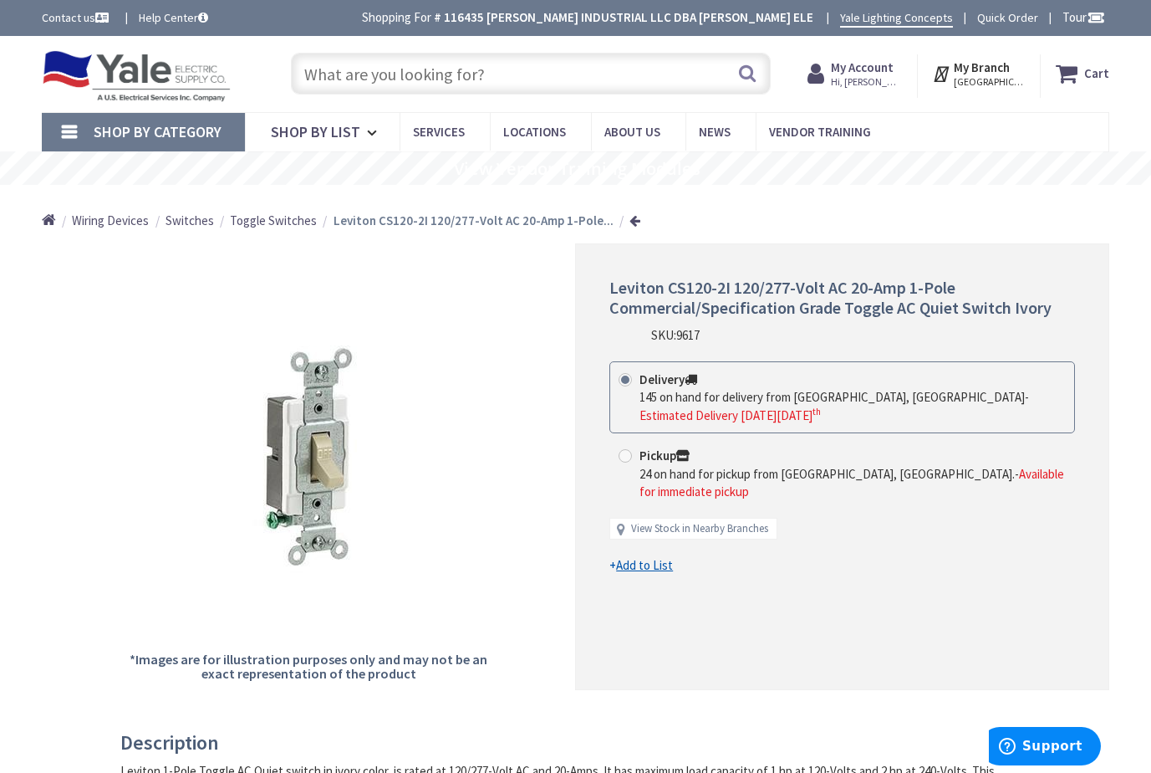
click at [350, 77] on input "text" at bounding box center [531, 74] width 480 height 42
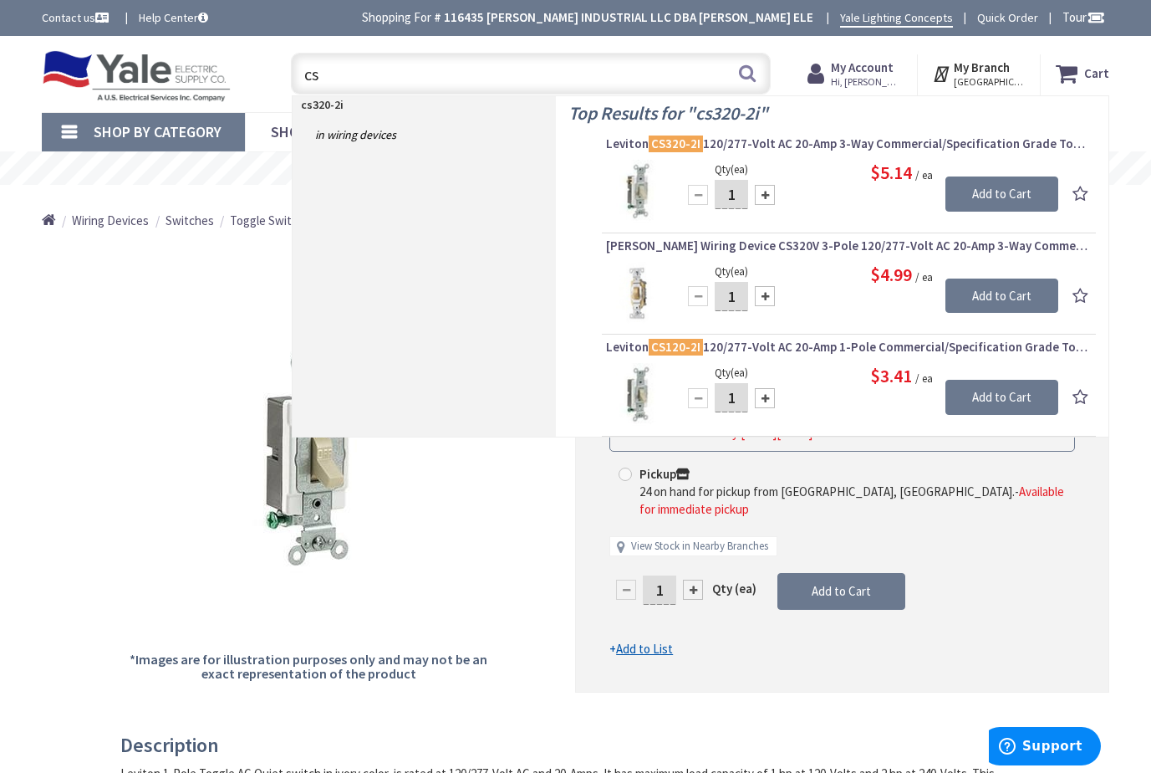
type input "c"
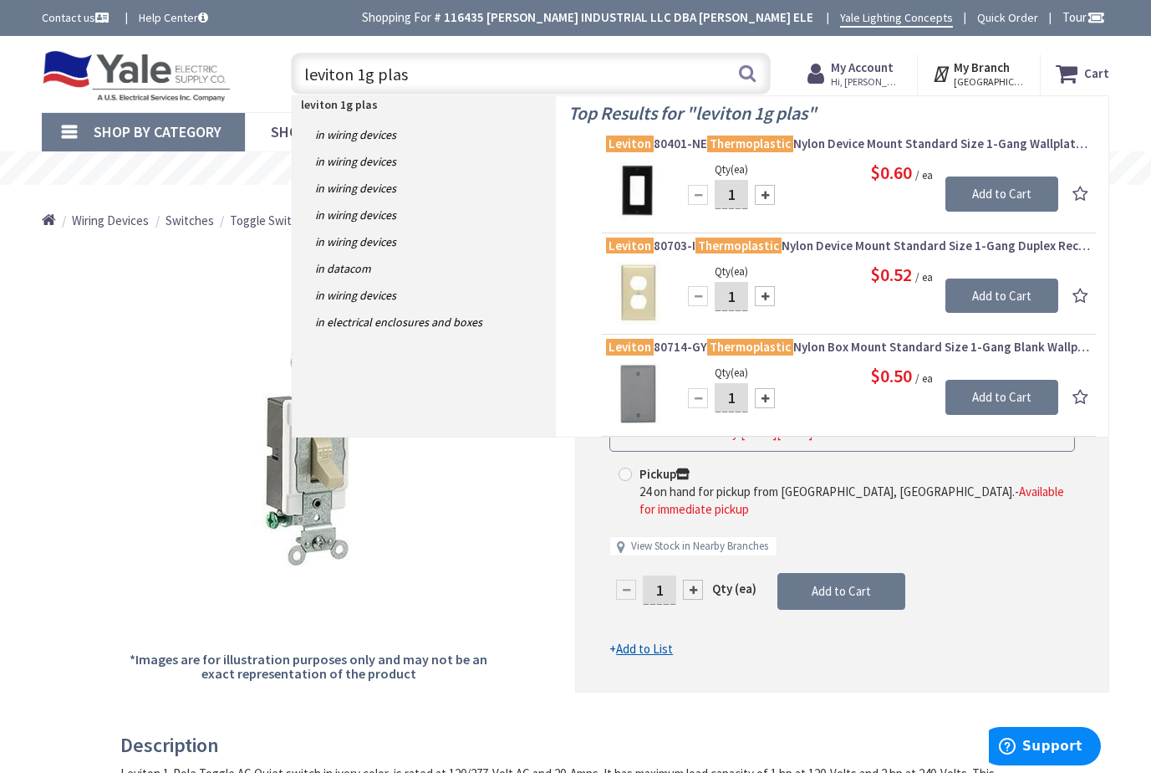
drag, startPoint x: 412, startPoint y: 76, endPoint x: 294, endPoint y: 76, distance: 118.7
click at [294, 76] on input "leviton 1g plas" at bounding box center [531, 74] width 480 height 42
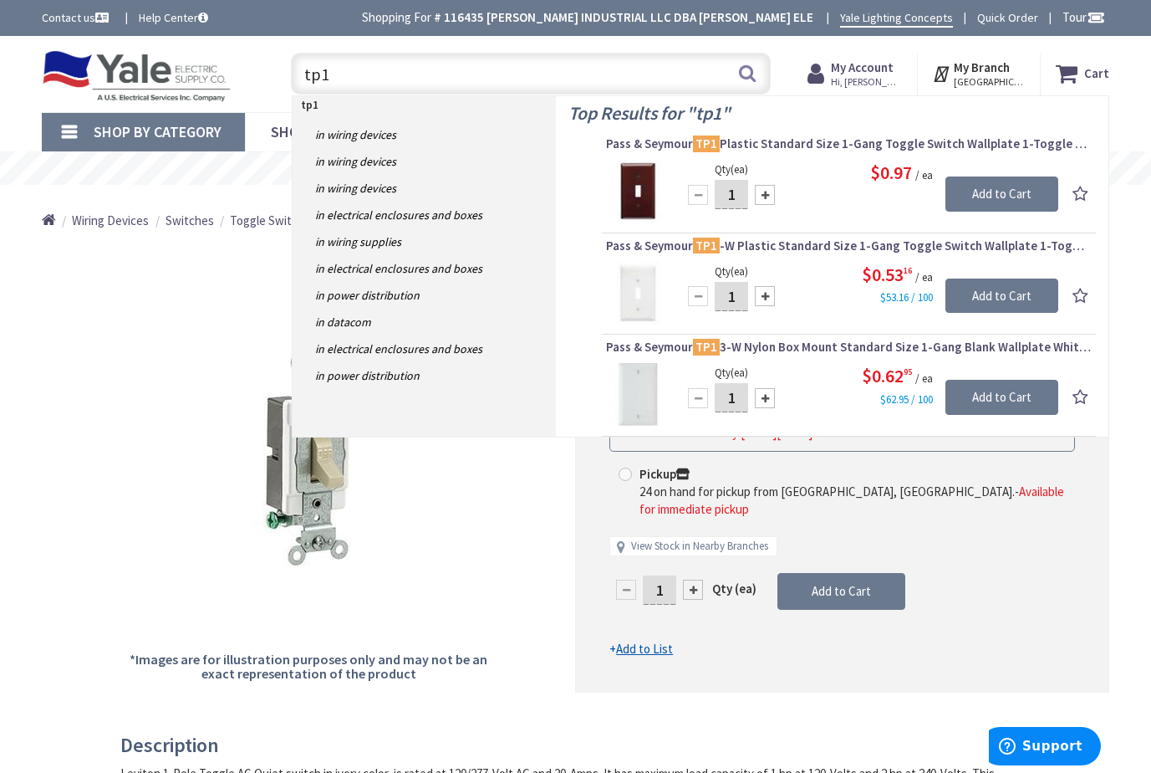
drag, startPoint x: 335, startPoint y: 73, endPoint x: 296, endPoint y: 75, distance: 39.4
click at [296, 75] on input "tp1" at bounding box center [531, 74] width 480 height 42
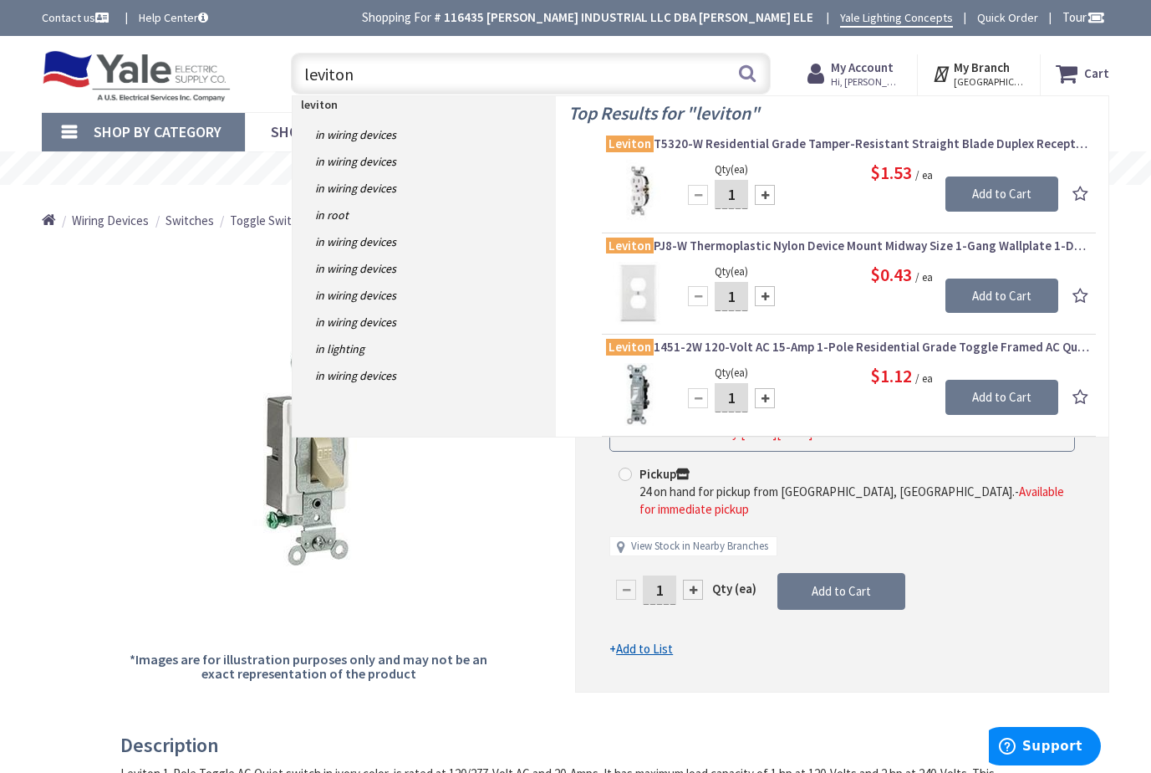
drag, startPoint x: 363, startPoint y: 68, endPoint x: 298, endPoint y: 64, distance: 65.3
click at [298, 64] on input "leviton" at bounding box center [531, 74] width 480 height 42
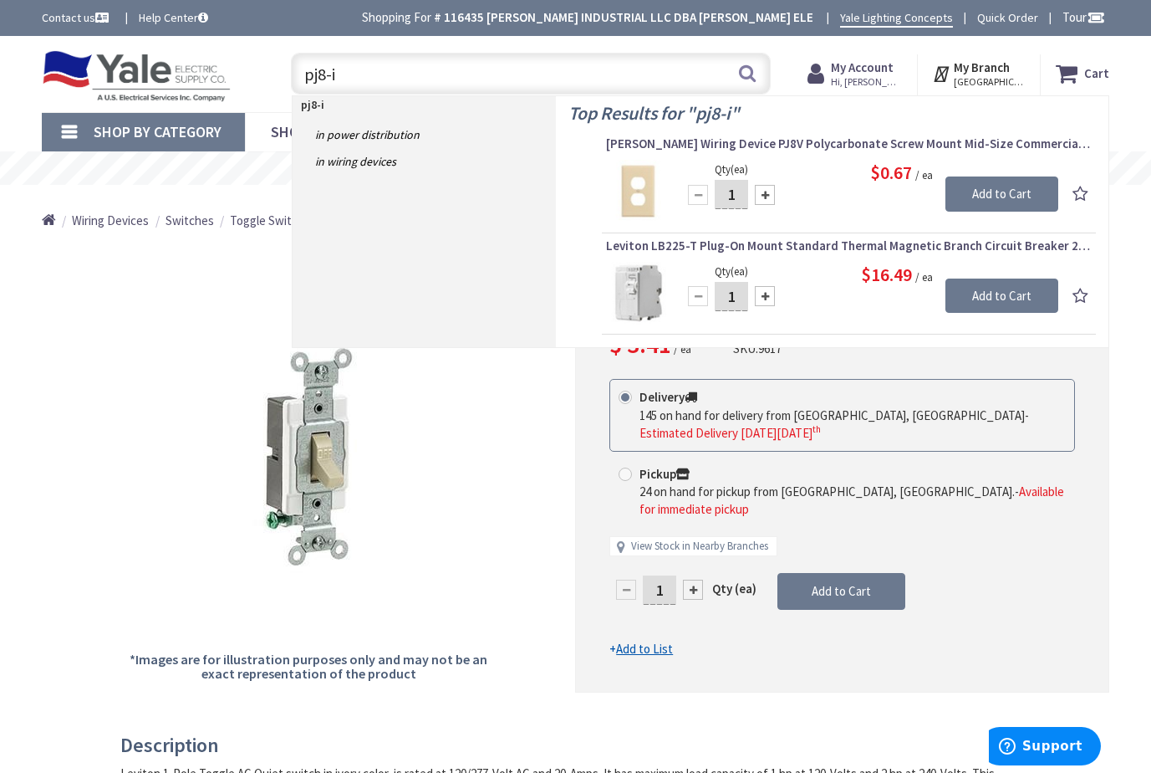
click at [306, 79] on input "pj8-i" at bounding box center [531, 74] width 480 height 42
drag, startPoint x: 369, startPoint y: 78, endPoint x: 301, endPoint y: 72, distance: 68.0
click at [301, 74] on input "pj8-i" at bounding box center [531, 74] width 480 height 42
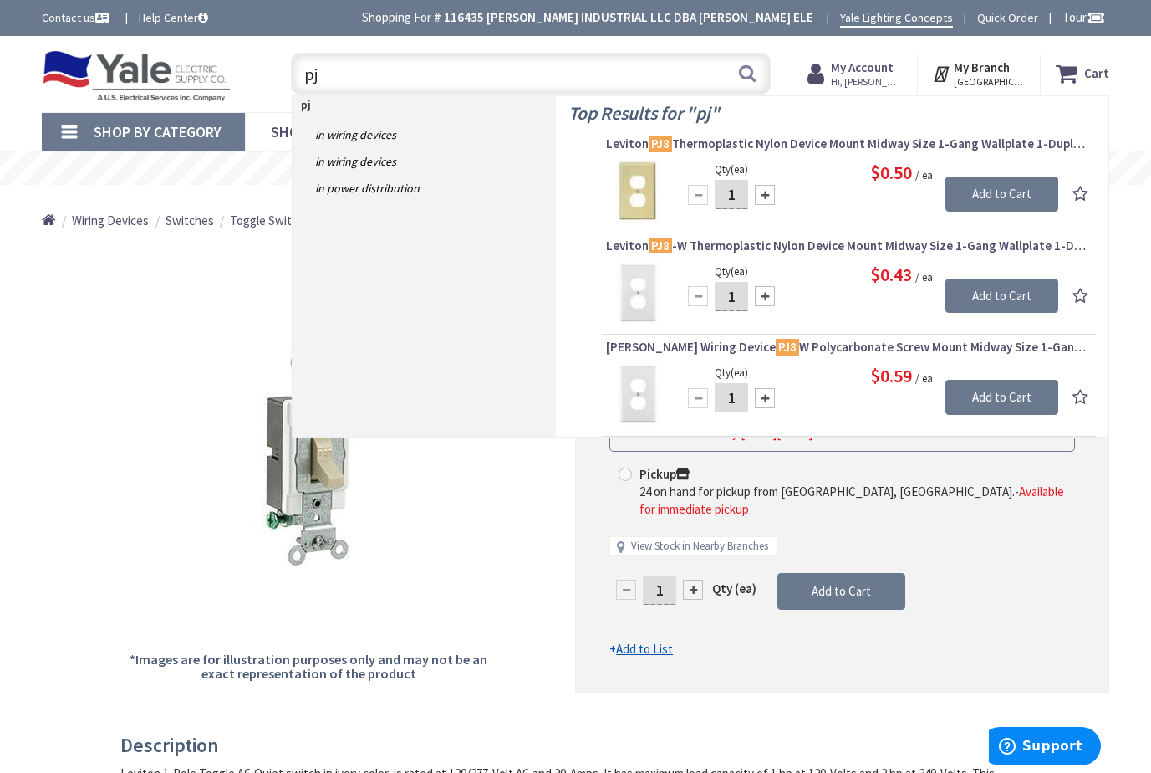
type input "p"
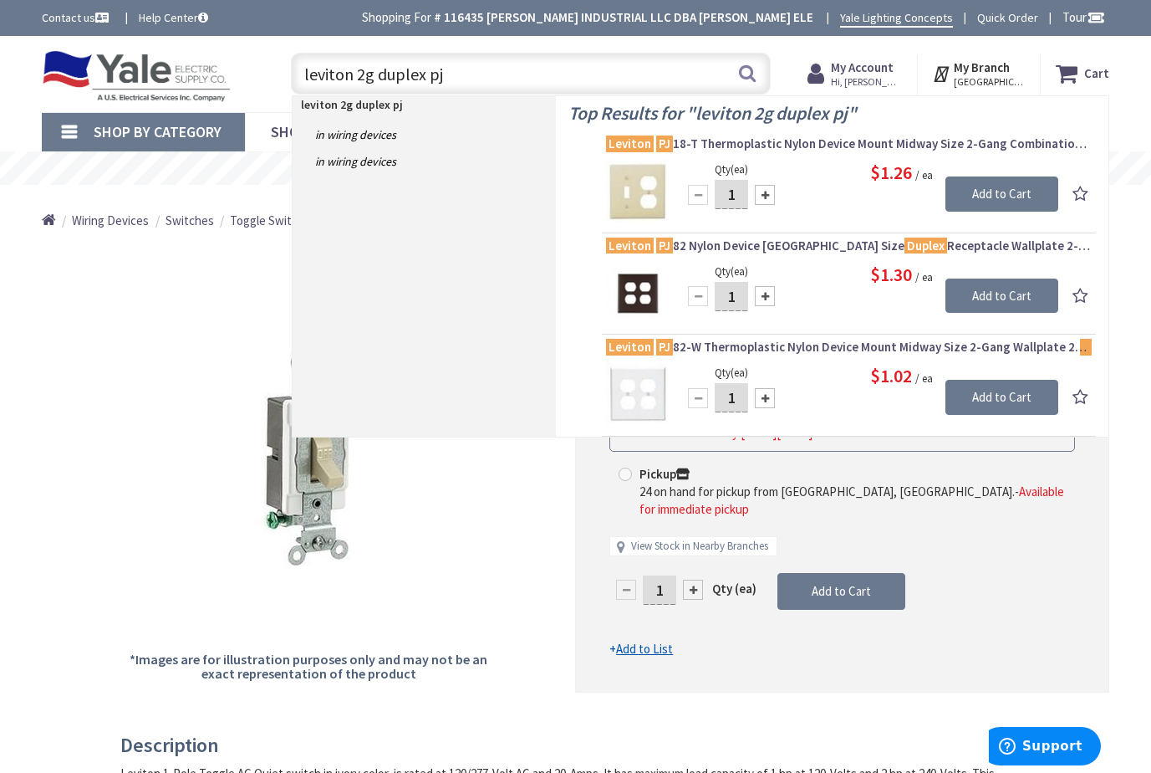
click at [365, 74] on input "leviton 2g duplex pj" at bounding box center [531, 74] width 480 height 42
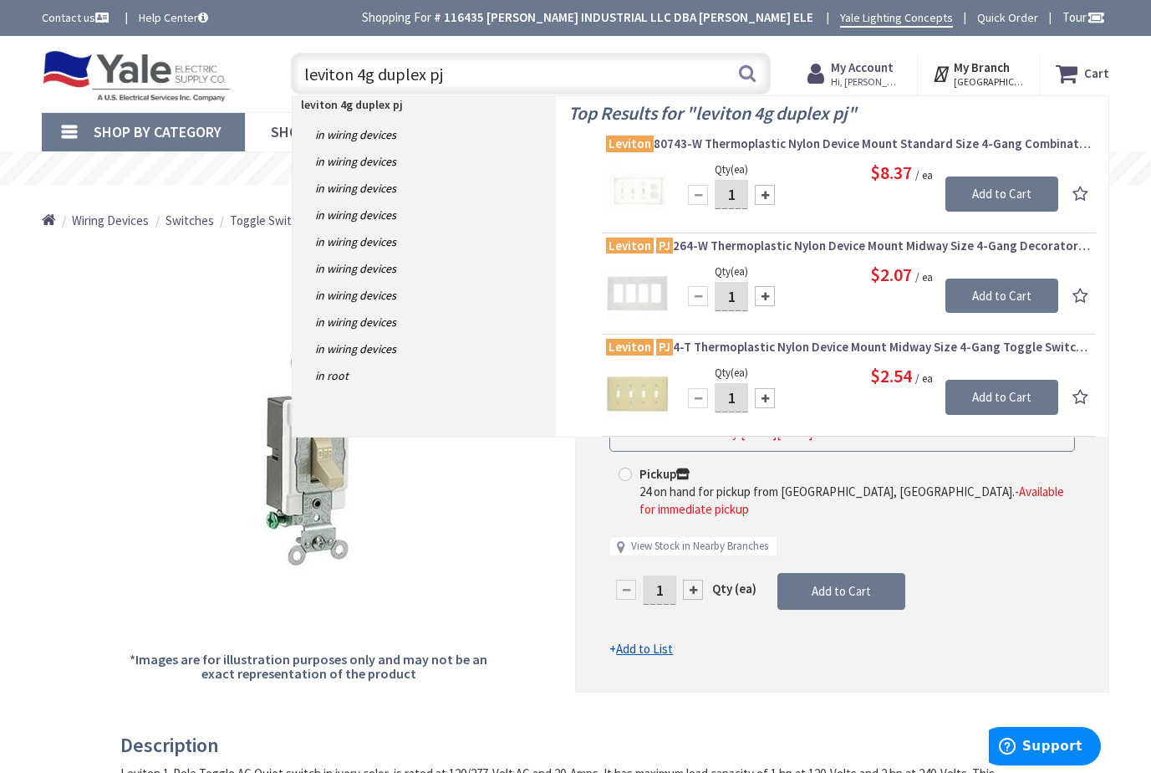
drag, startPoint x: 424, startPoint y: 74, endPoint x: 377, endPoint y: 74, distance: 46.8
click at [377, 74] on input "leviton 4g duplex pj" at bounding box center [531, 74] width 480 height 42
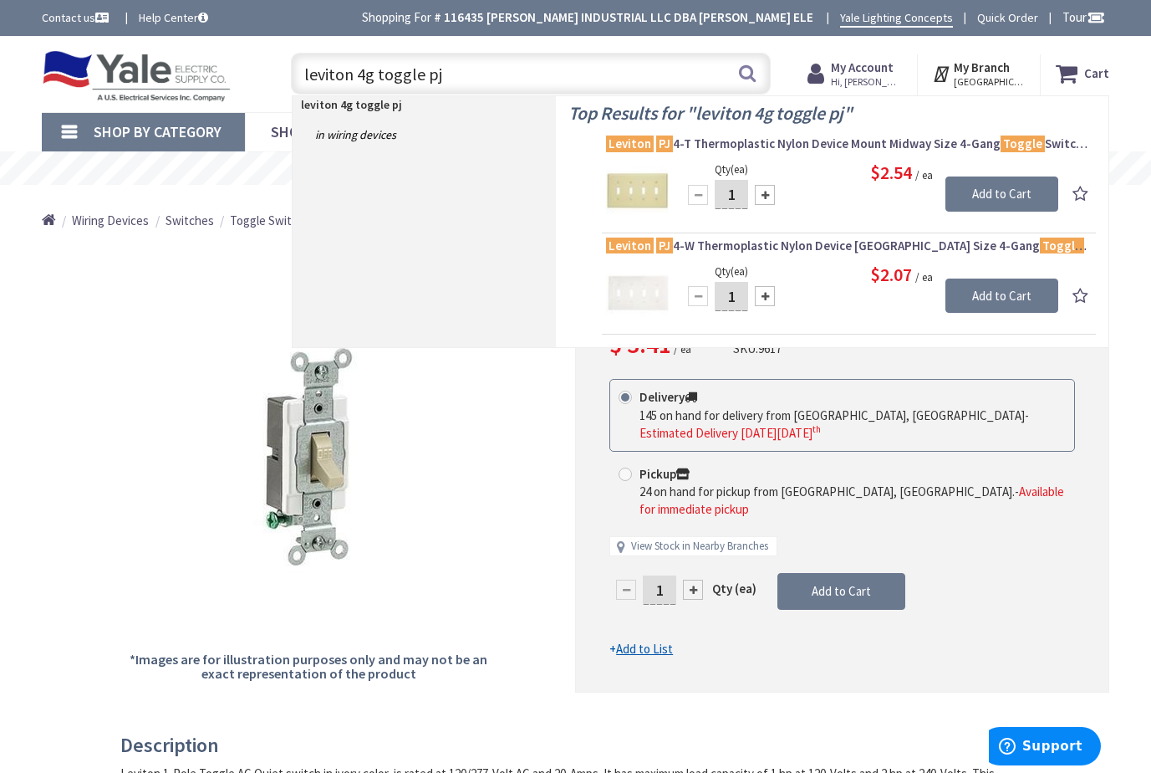
click at [363, 77] on input "leviton 4g toggle pj" at bounding box center [531, 74] width 480 height 42
type input "leviton 2g toggle pj"
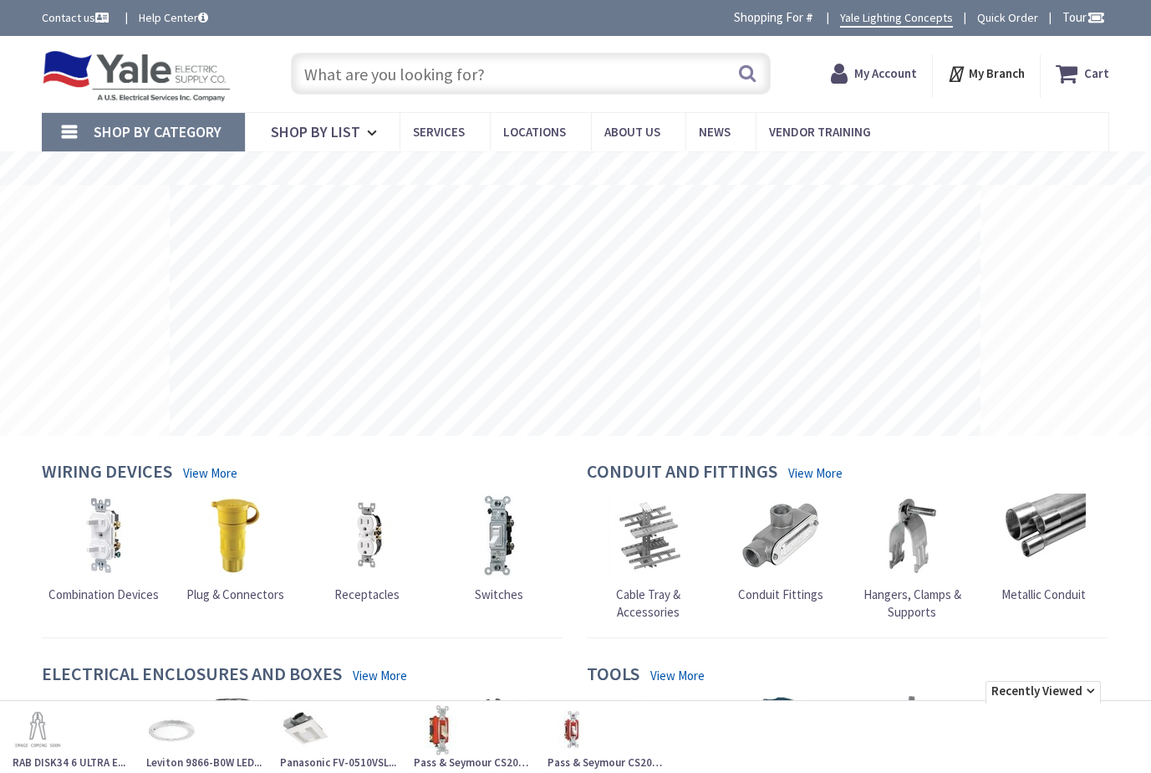
click at [428, 77] on input "text" at bounding box center [531, 74] width 480 height 42
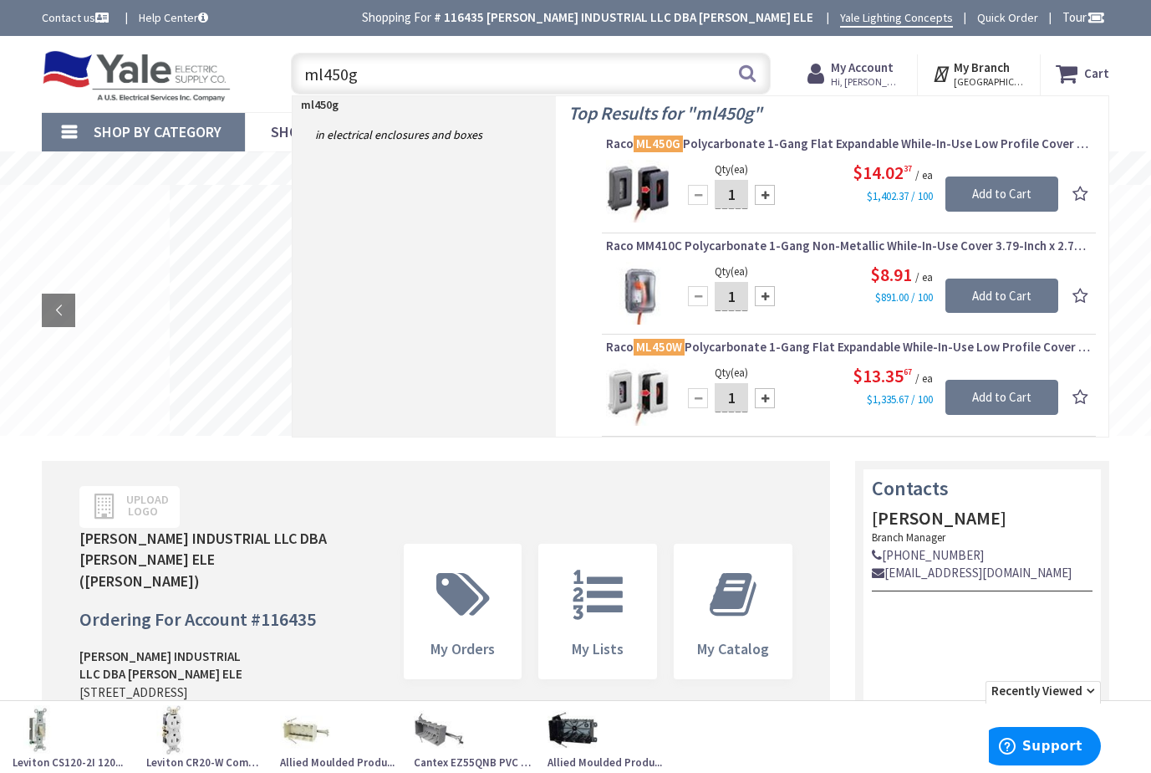
drag, startPoint x: 375, startPoint y: 77, endPoint x: 263, endPoint y: 78, distance: 112.9
click at [260, 76] on div "Toggle Nav ml450g ml450g Search Cart My Cart Close" at bounding box center [575, 74] width 1093 height 56
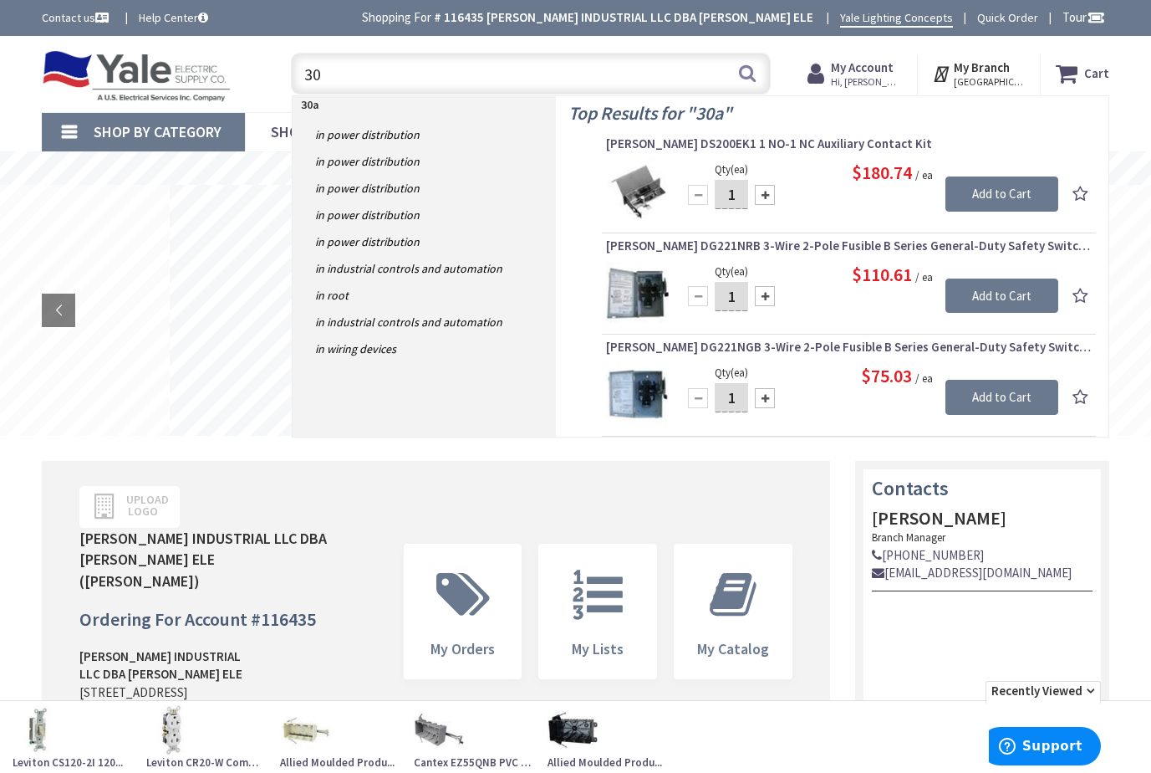
type input "3"
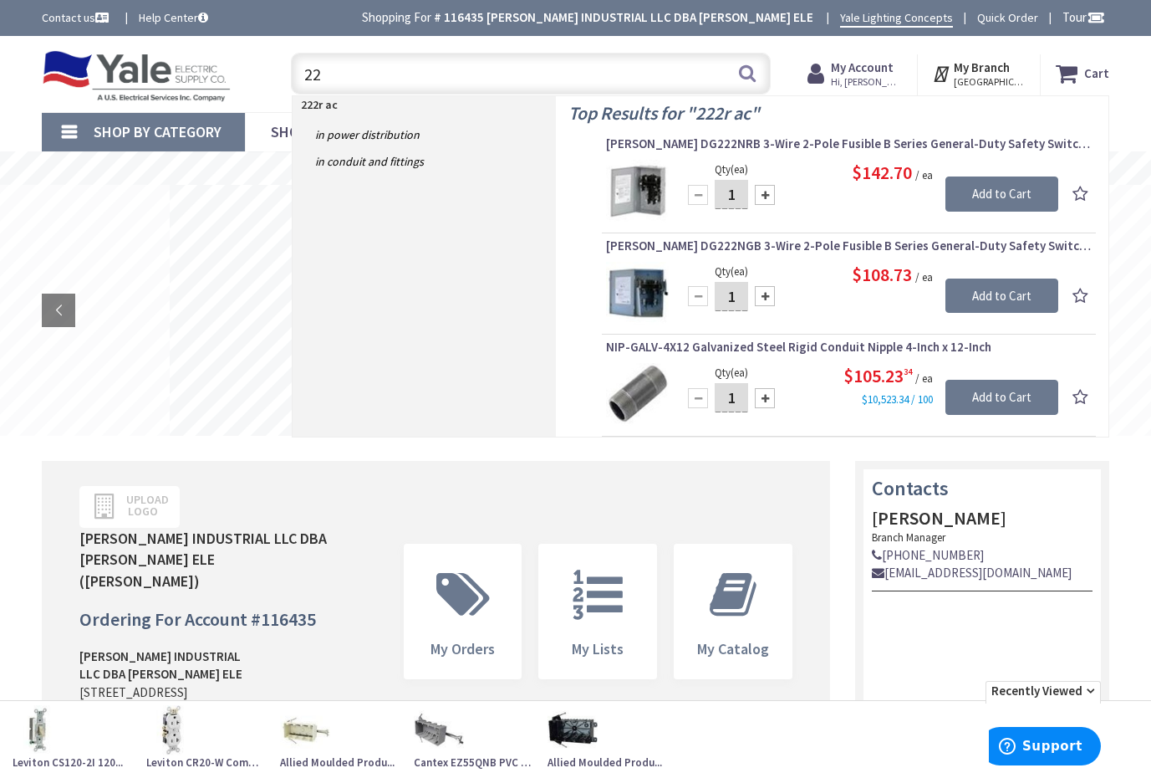
type input "2"
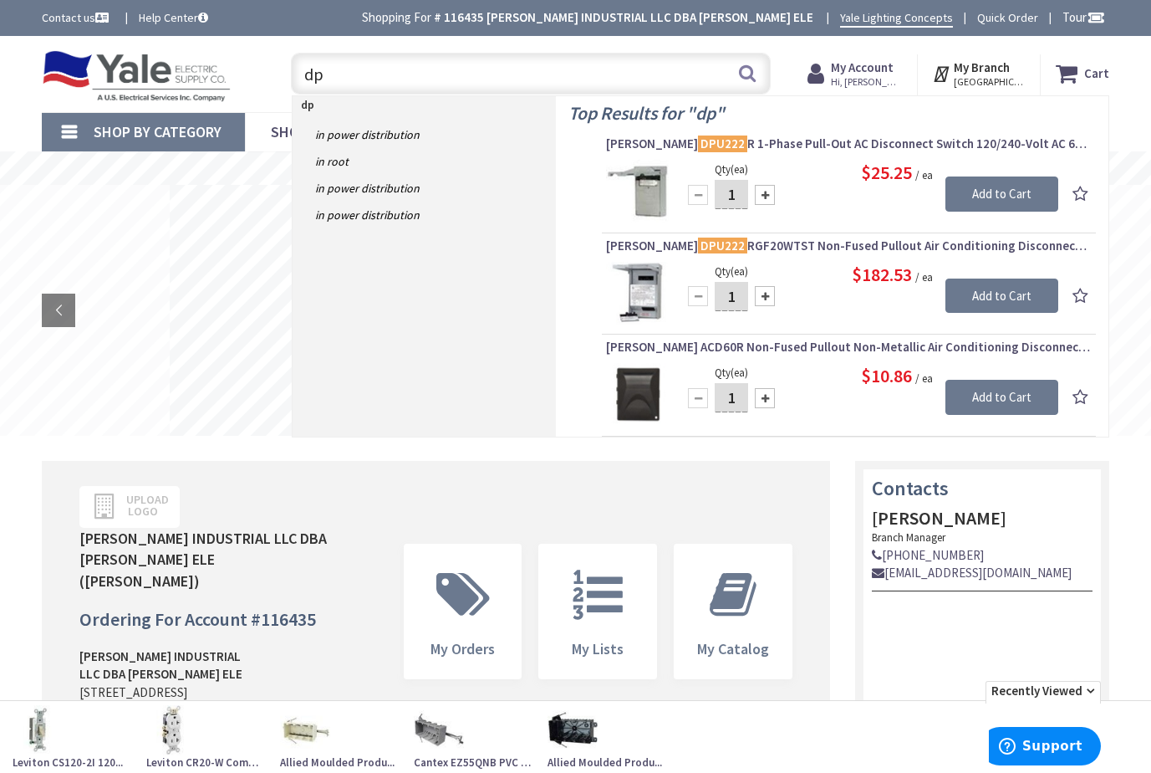
type input "d"
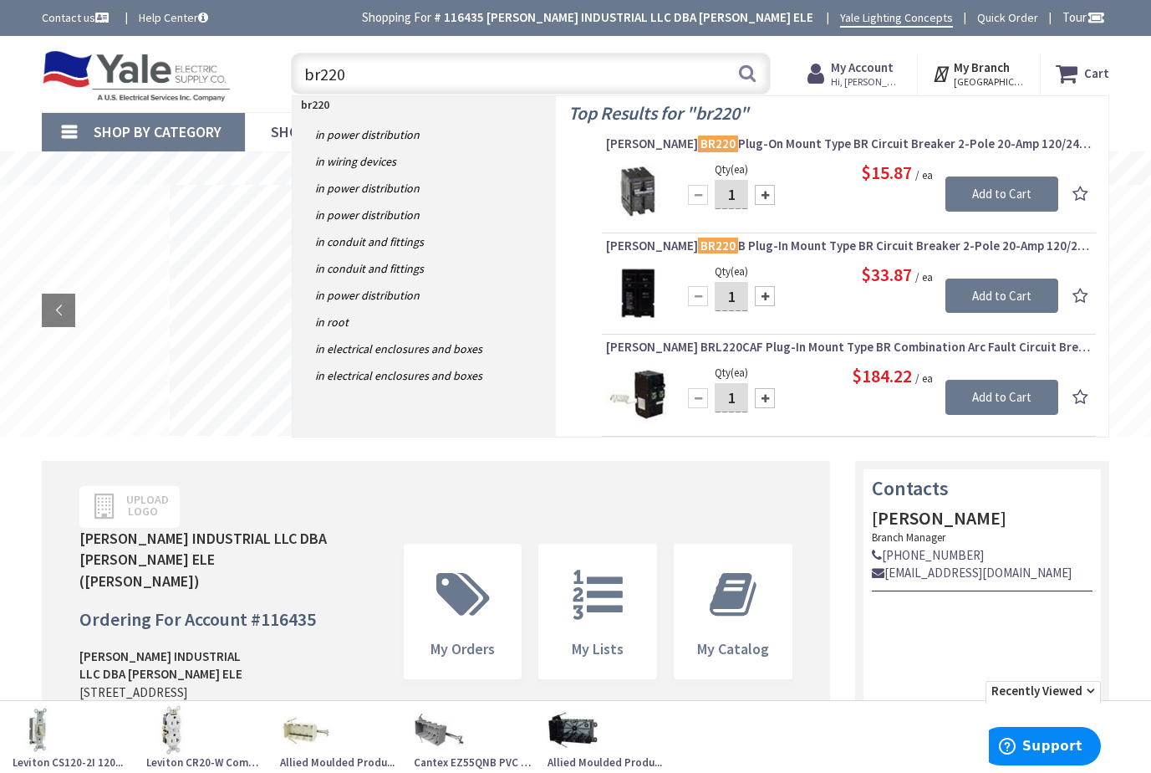
drag, startPoint x: 371, startPoint y: 83, endPoint x: 277, endPoint y: 69, distance: 95.6
click at [277, 69] on div "br220 br220 Search" at bounding box center [526, 73] width 513 height 54
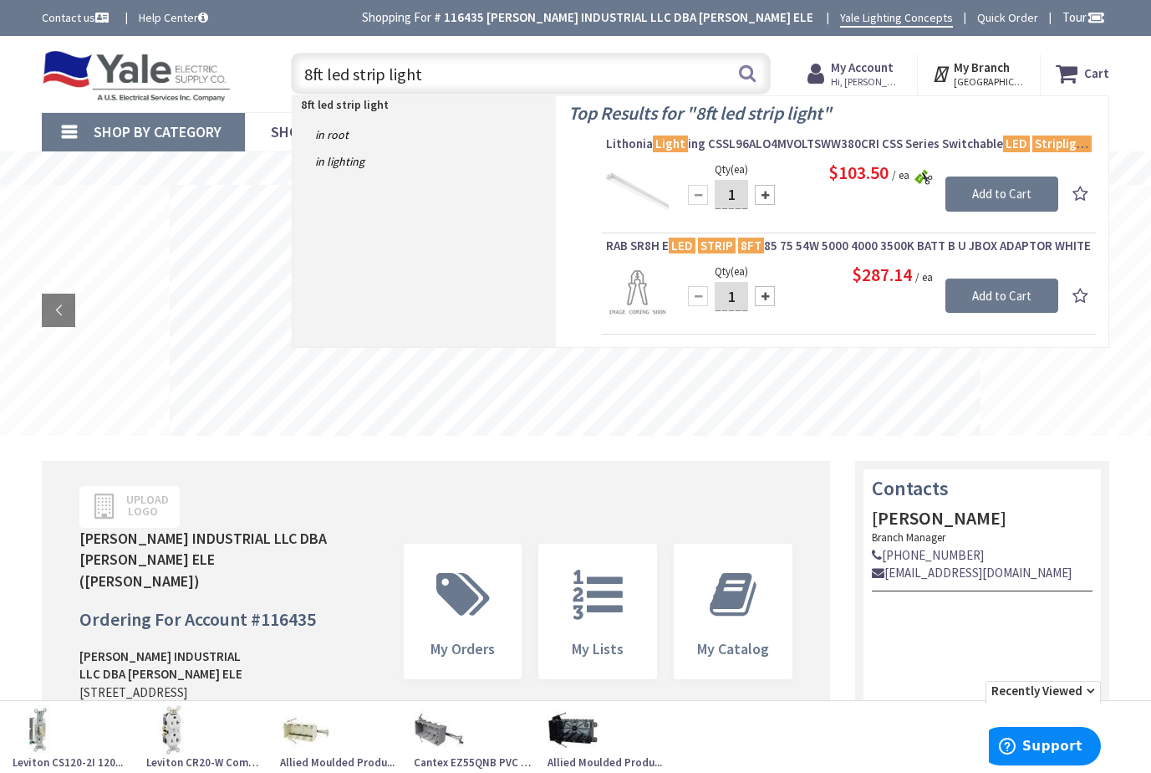
drag, startPoint x: 429, startPoint y: 72, endPoint x: 295, endPoint y: 71, distance: 133.8
click at [295, 71] on input "8ft led strip light" at bounding box center [531, 74] width 480 height 42
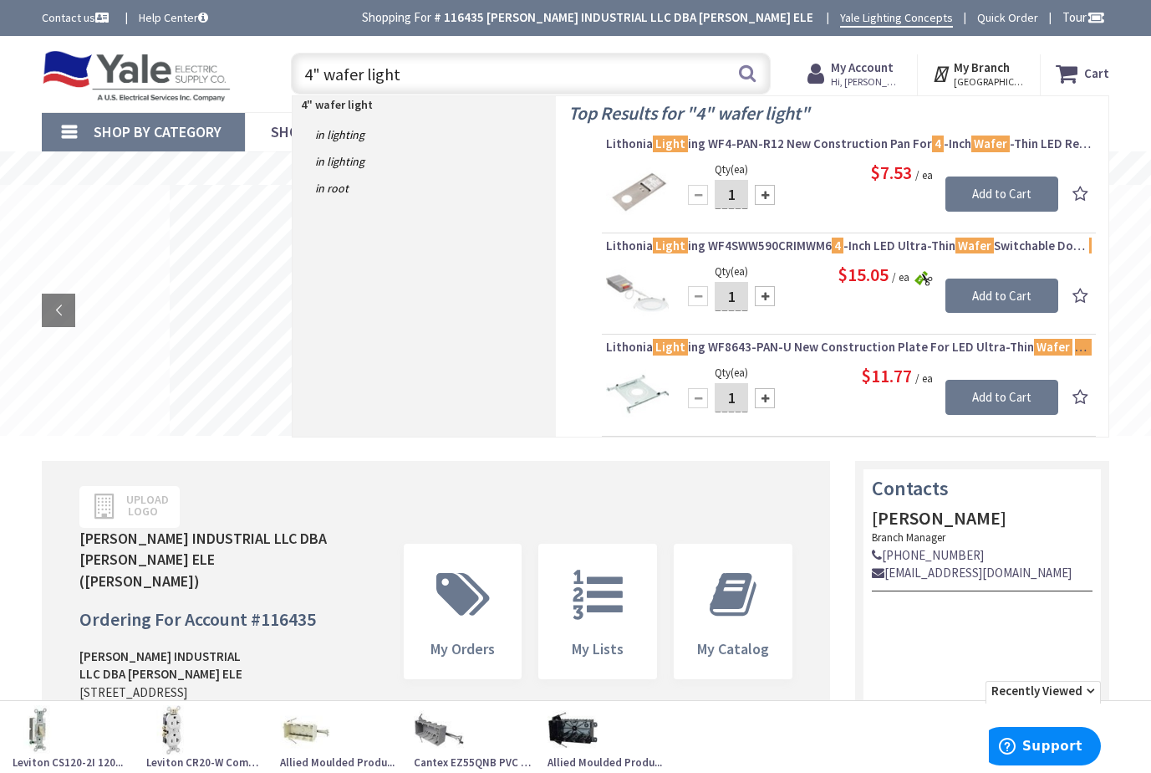
drag, startPoint x: 401, startPoint y: 74, endPoint x: 297, endPoint y: 84, distance: 105.0
click at [297, 84] on input "4" wafer light" at bounding box center [531, 74] width 480 height 42
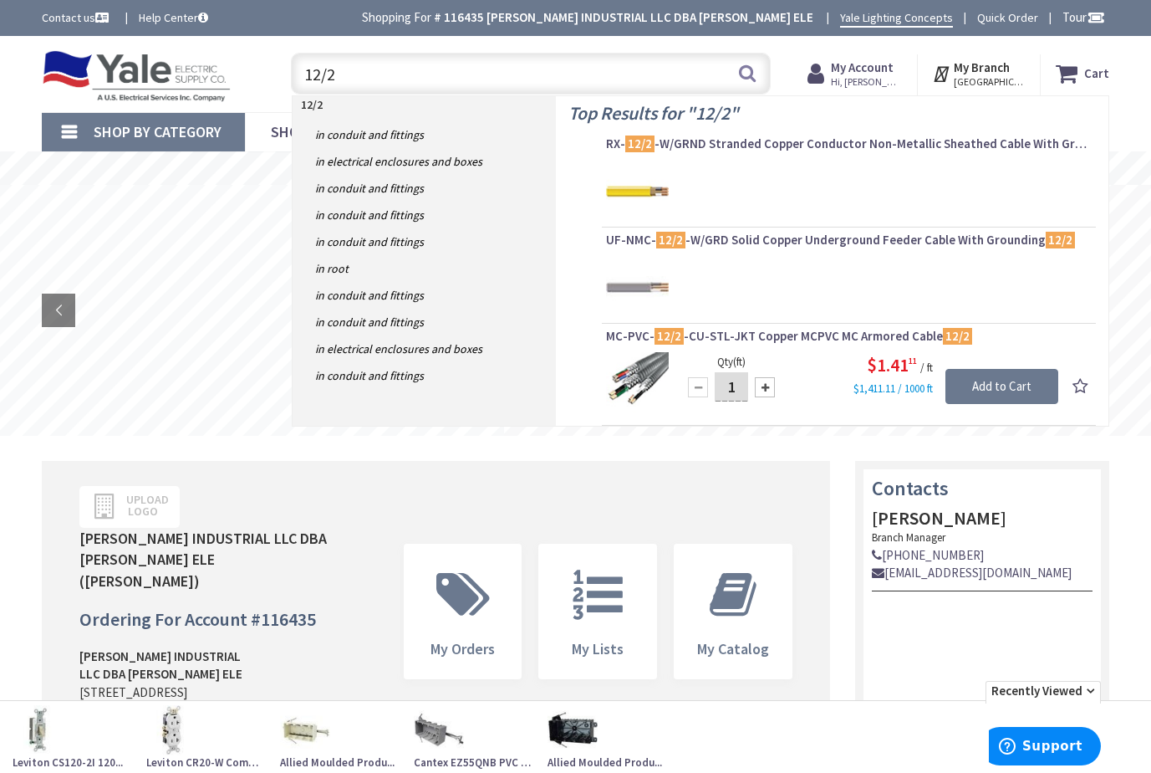
click at [304, 82] on input "12/2" at bounding box center [531, 74] width 480 height 42
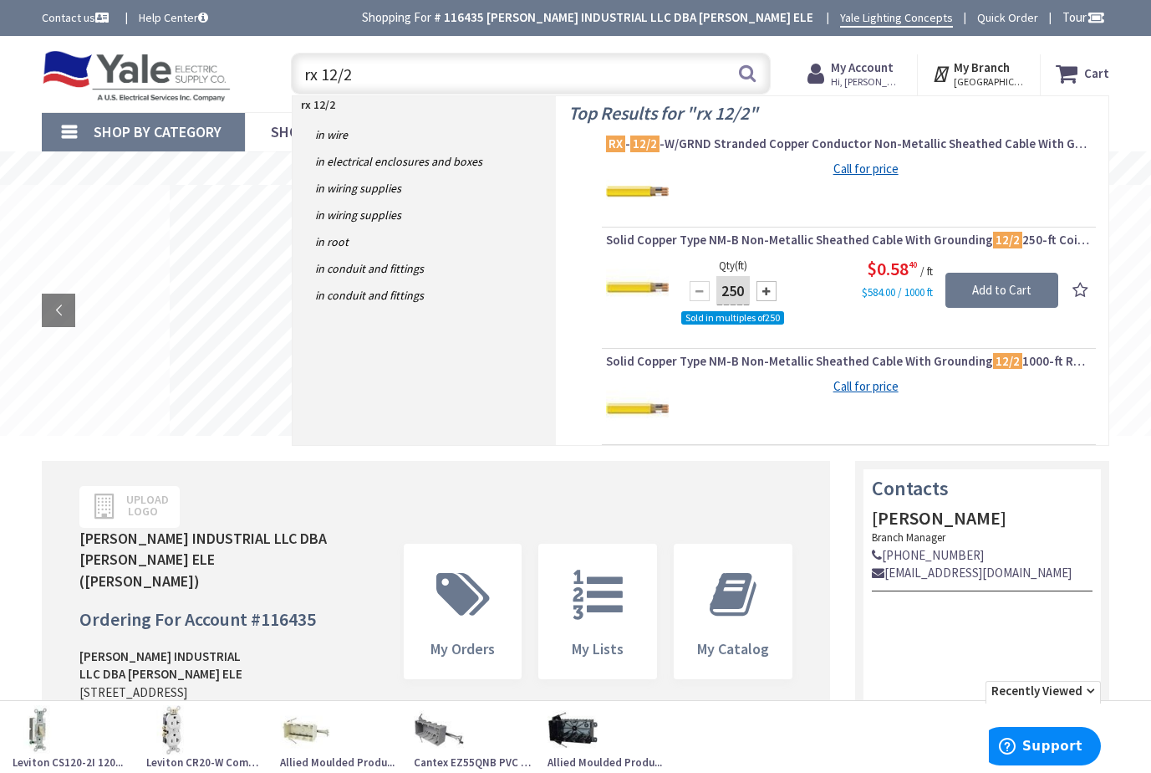
type input "rx 12/2"
